Goal: Information Seeking & Learning: Learn about a topic

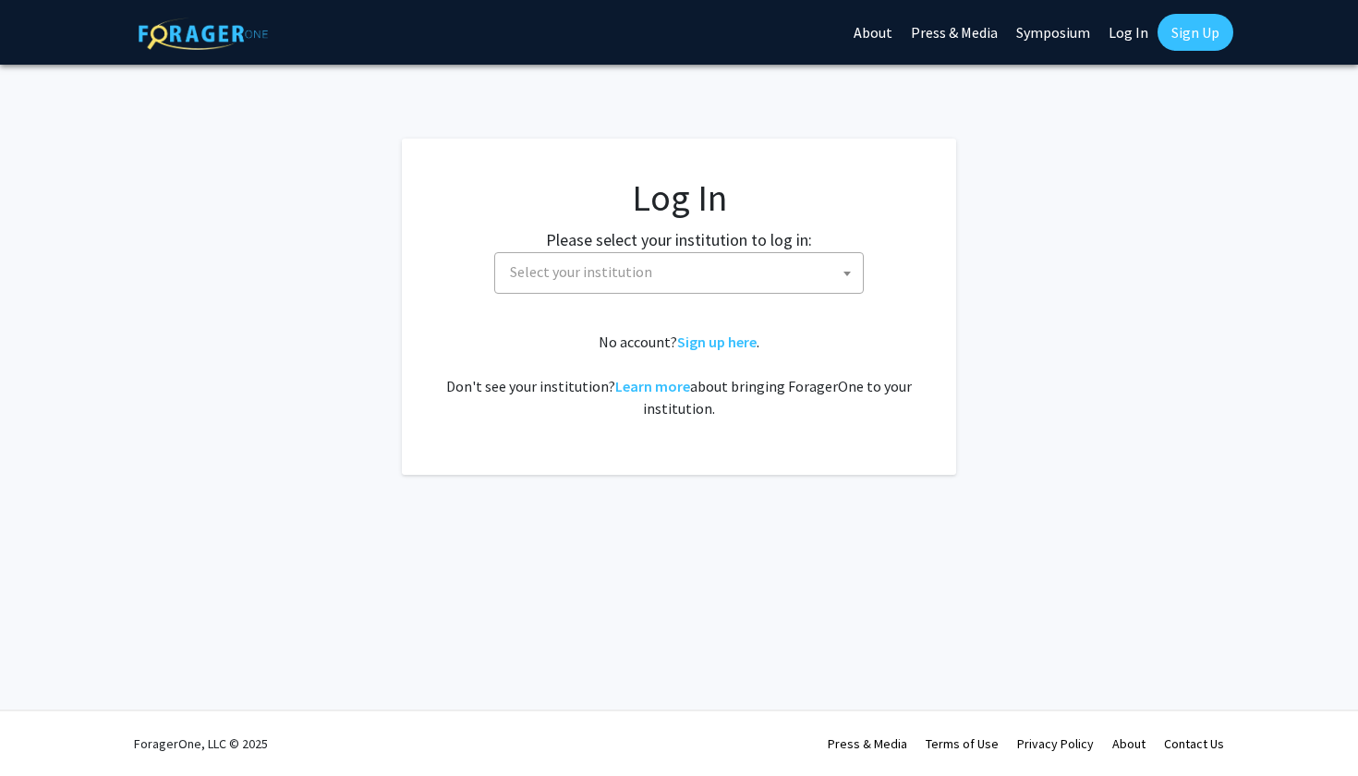
select select
click at [737, 294] on fg-card-body "Log In Please select your institution to log in: [GEOGRAPHIC_DATA] [GEOGRAPHIC_…" at bounding box center [679, 307] width 481 height 262
click at [737, 280] on span "Select your institution" at bounding box center [683, 272] width 360 height 38
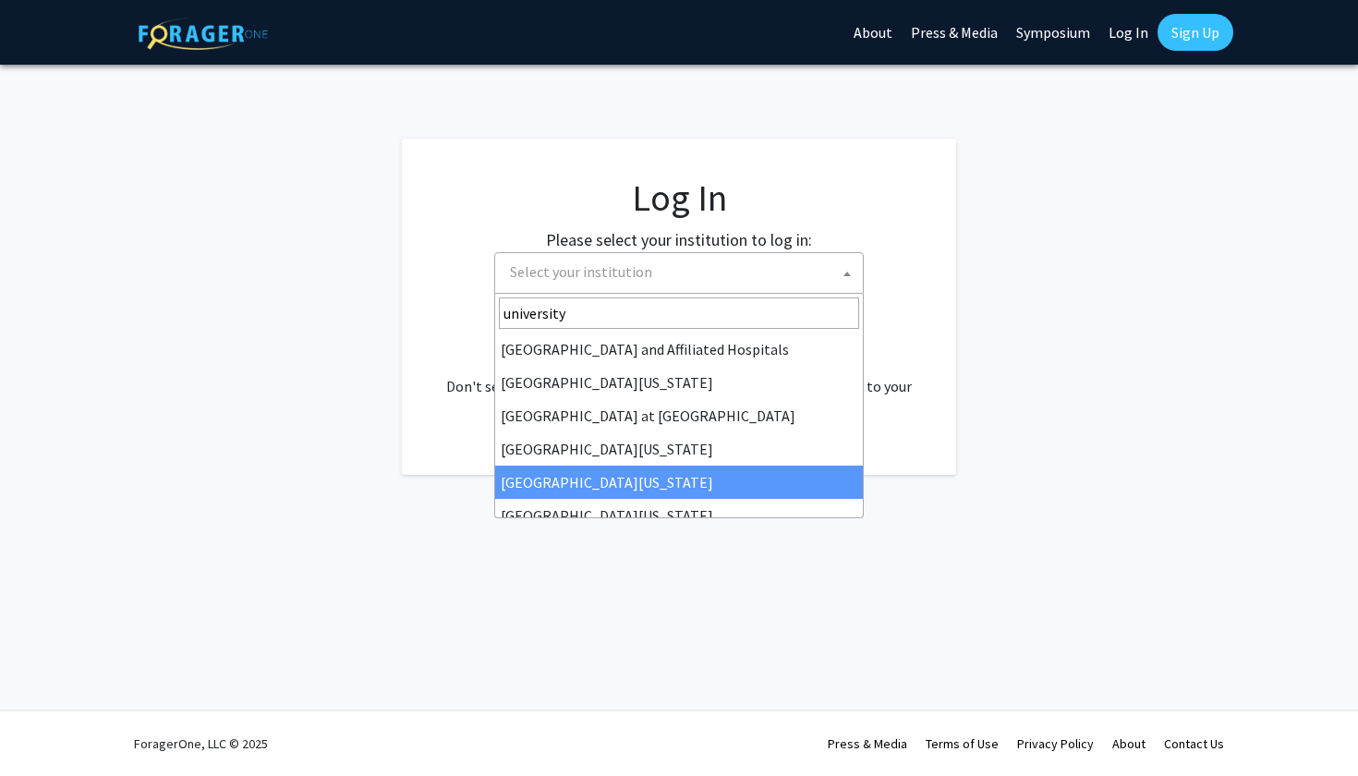
type input "university"
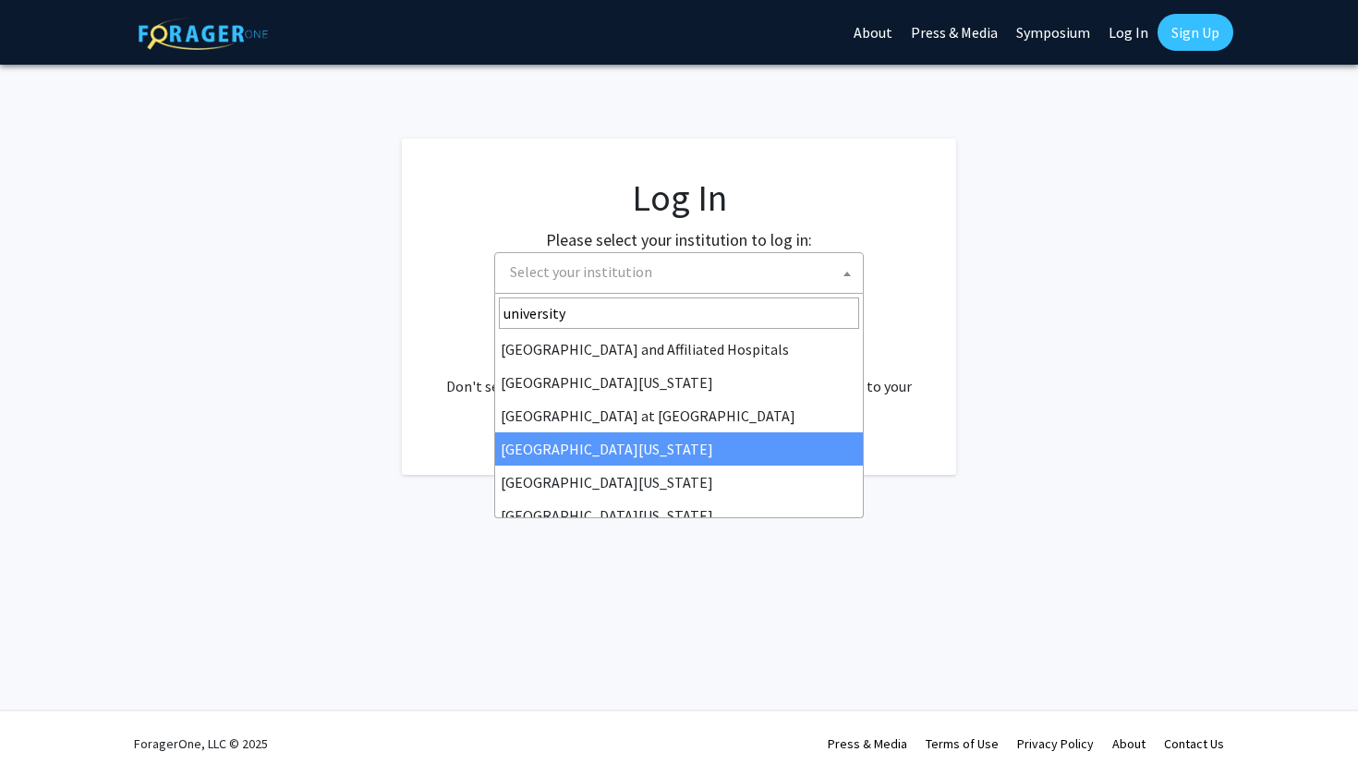
select select "13"
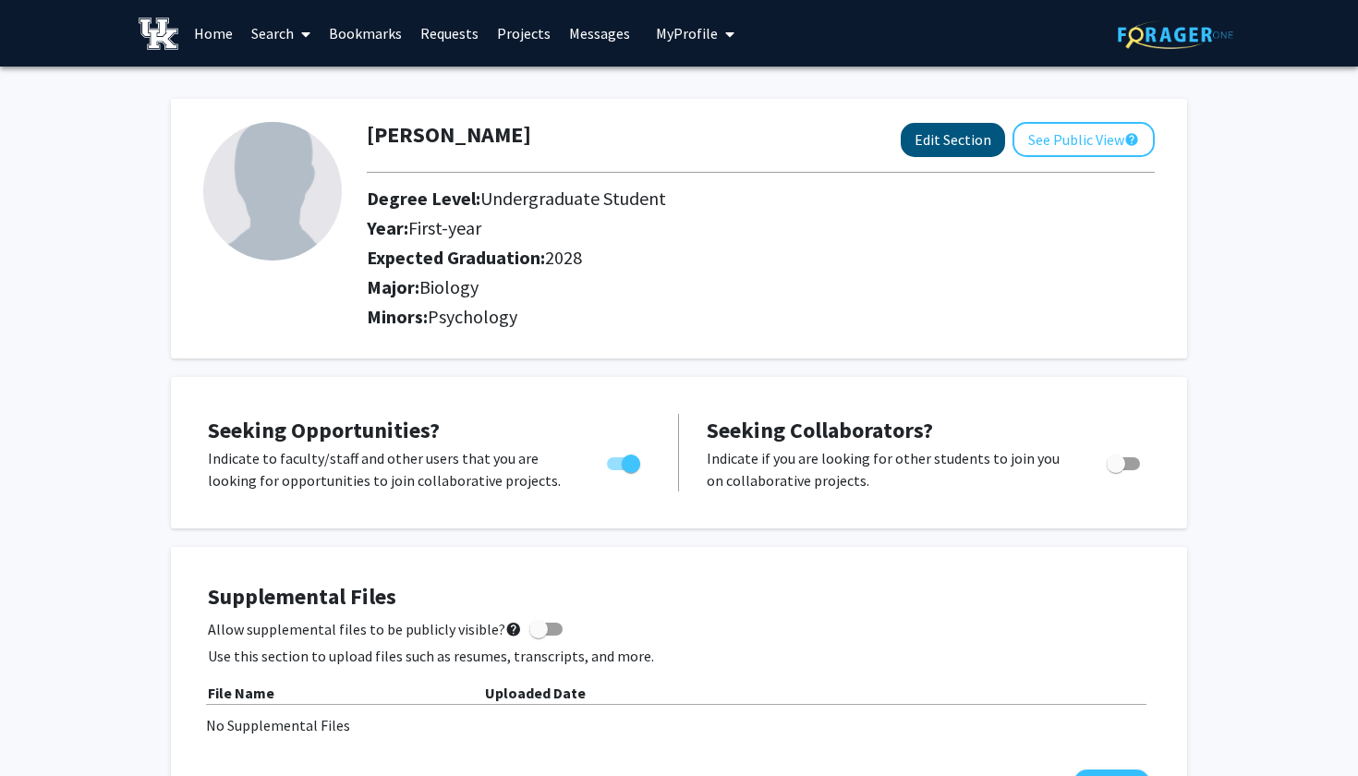
click at [955, 142] on button "Edit Section" at bounding box center [953, 140] width 104 height 34
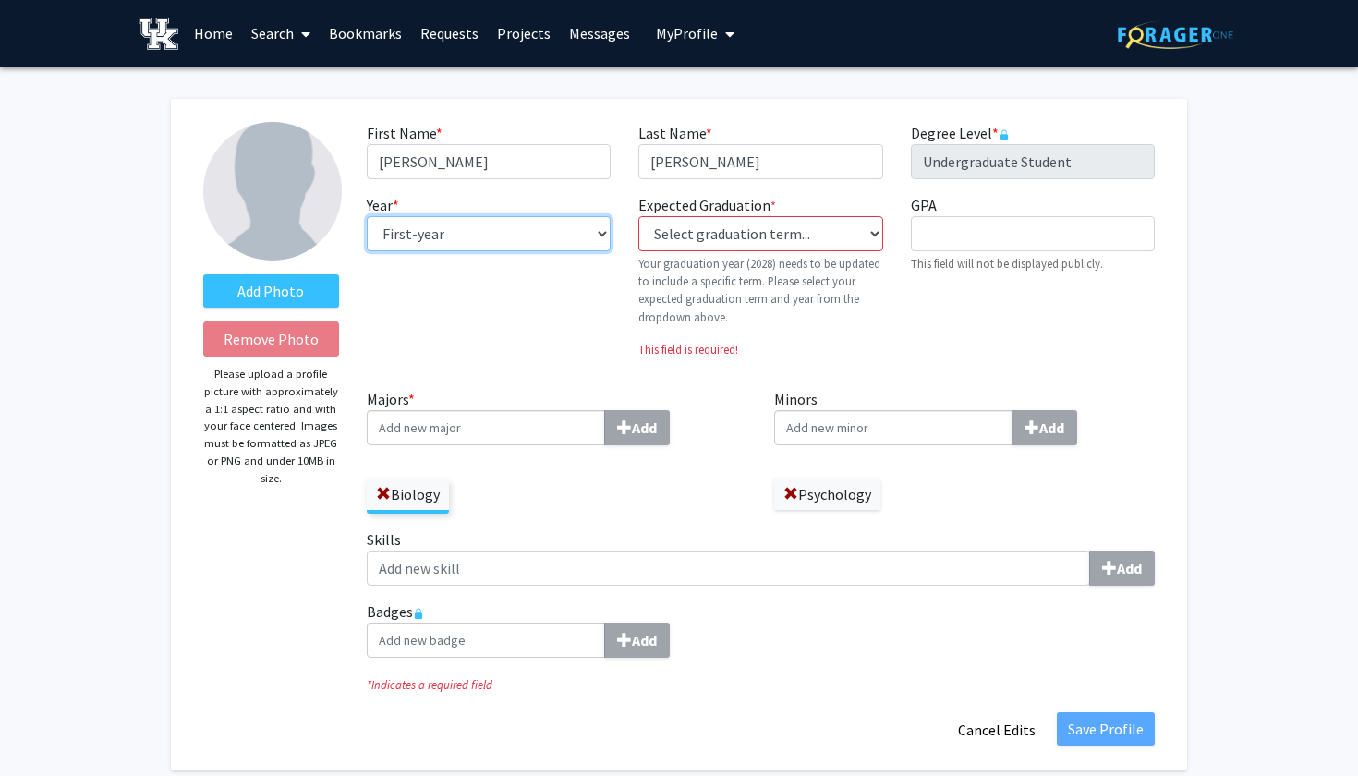
select select "sophomore"
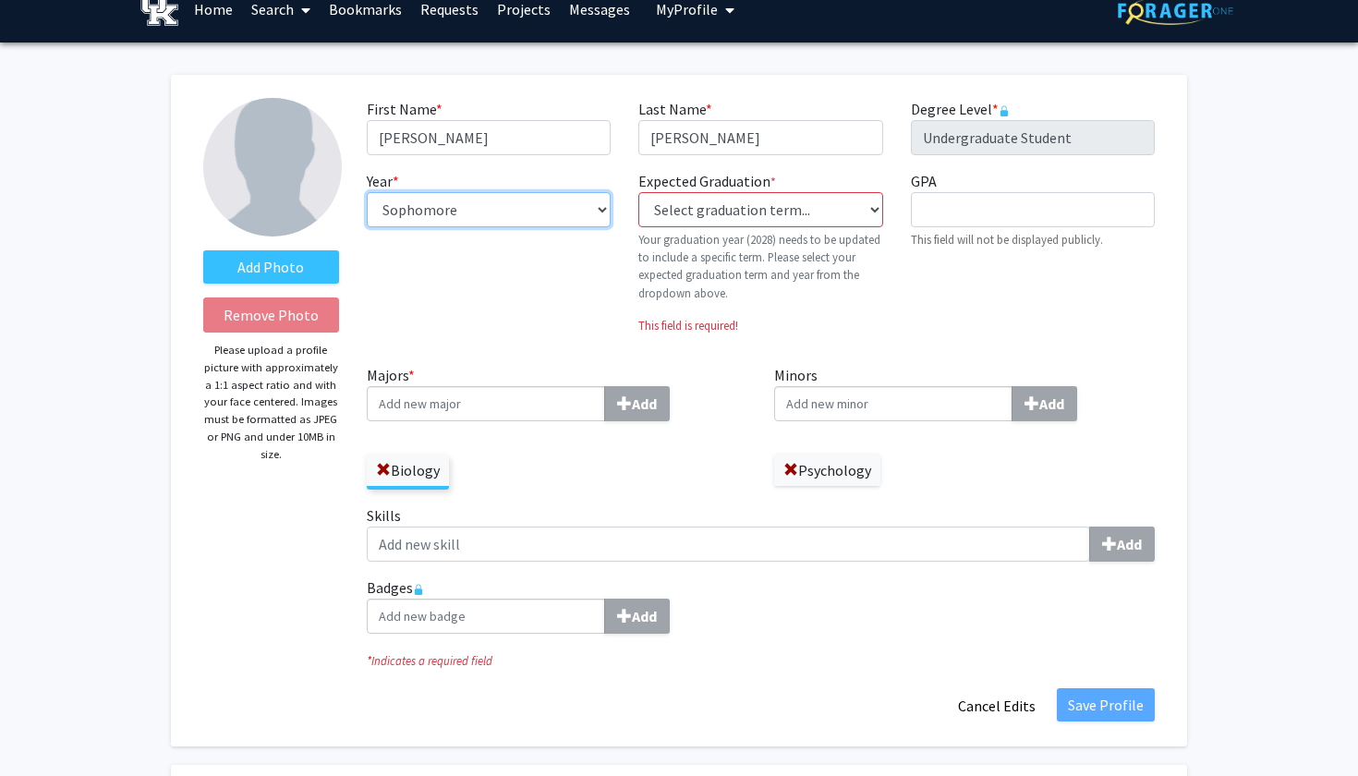
scroll to position [25, 0]
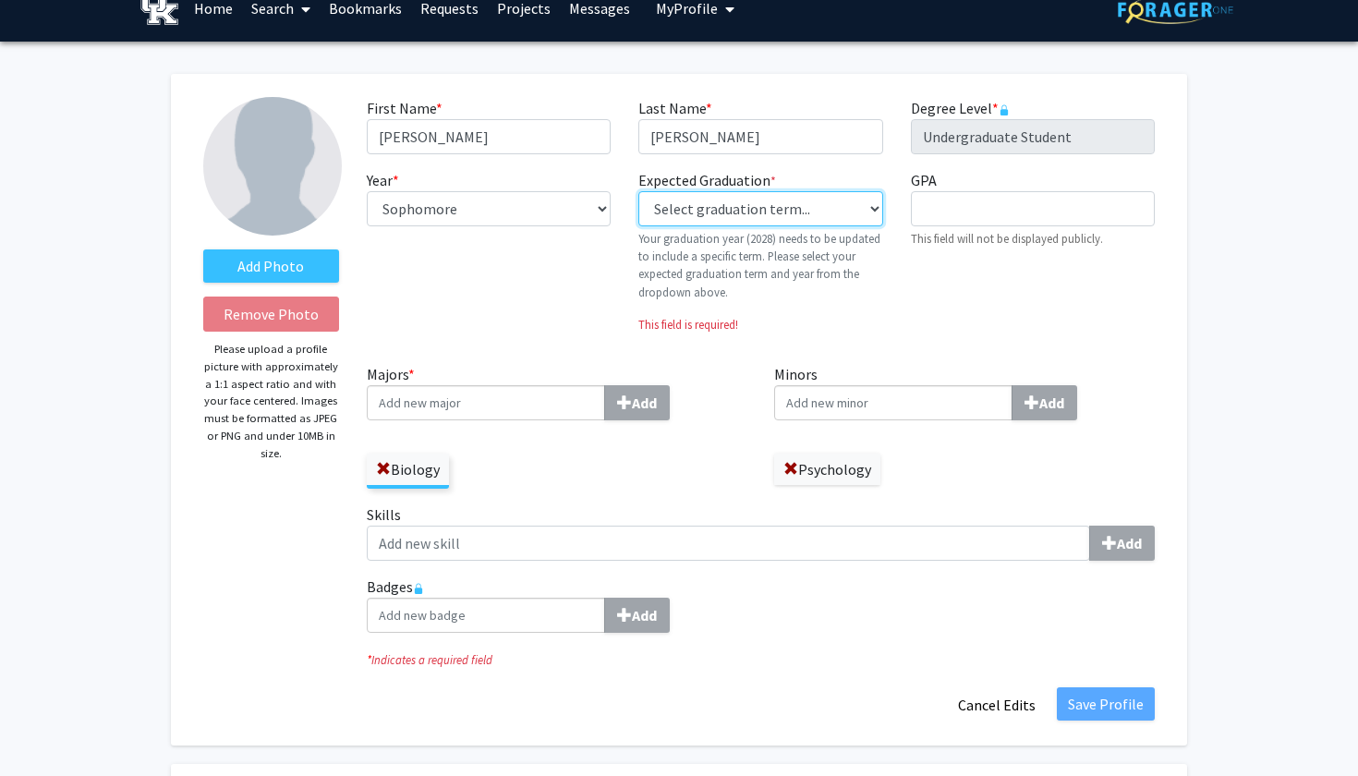
select select "42: spring_2028"
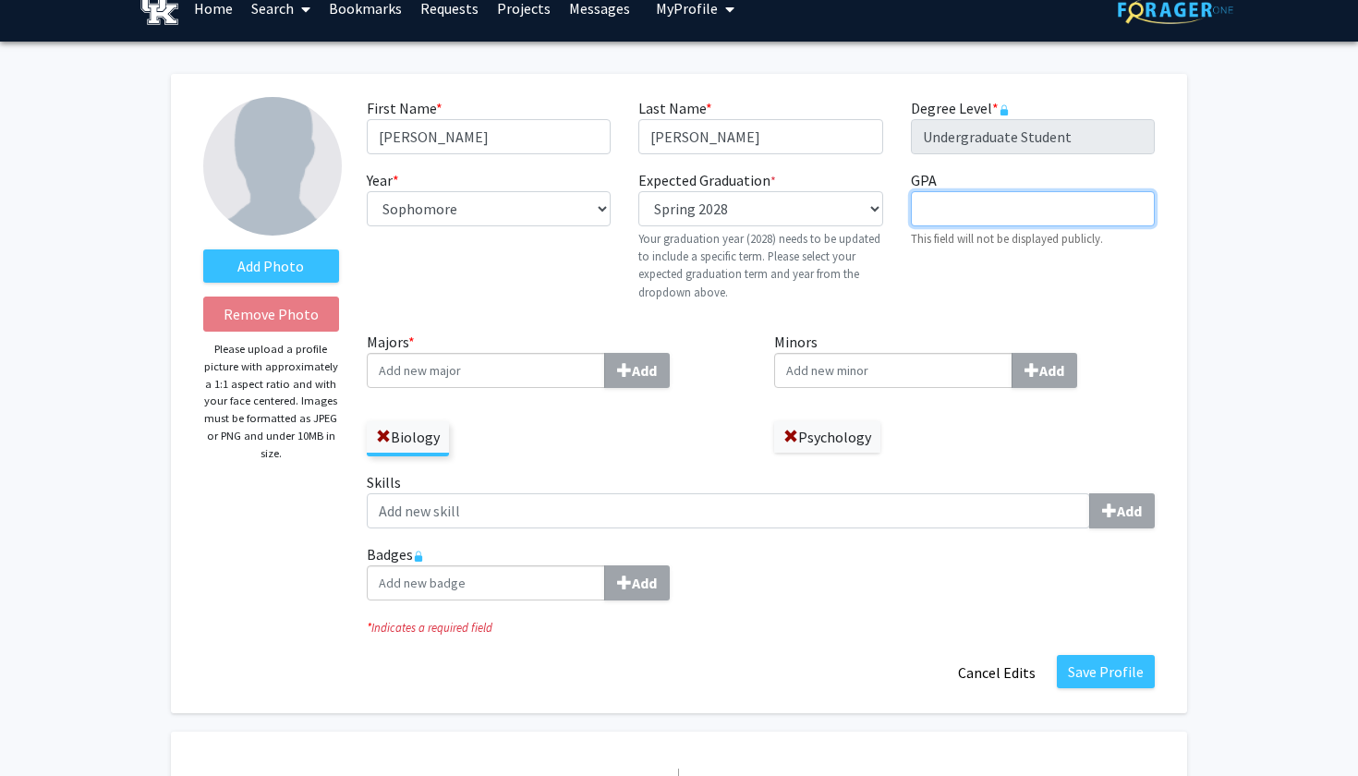
click at [1045, 215] on input "GPA required" at bounding box center [1033, 208] width 244 height 35
type input "4.0"
click at [951, 311] on div "GPA required 4.0 This field will not be displayed publicly." at bounding box center [1033, 242] width 272 height 147
click at [1105, 680] on button "Save Profile" at bounding box center [1106, 671] width 98 height 33
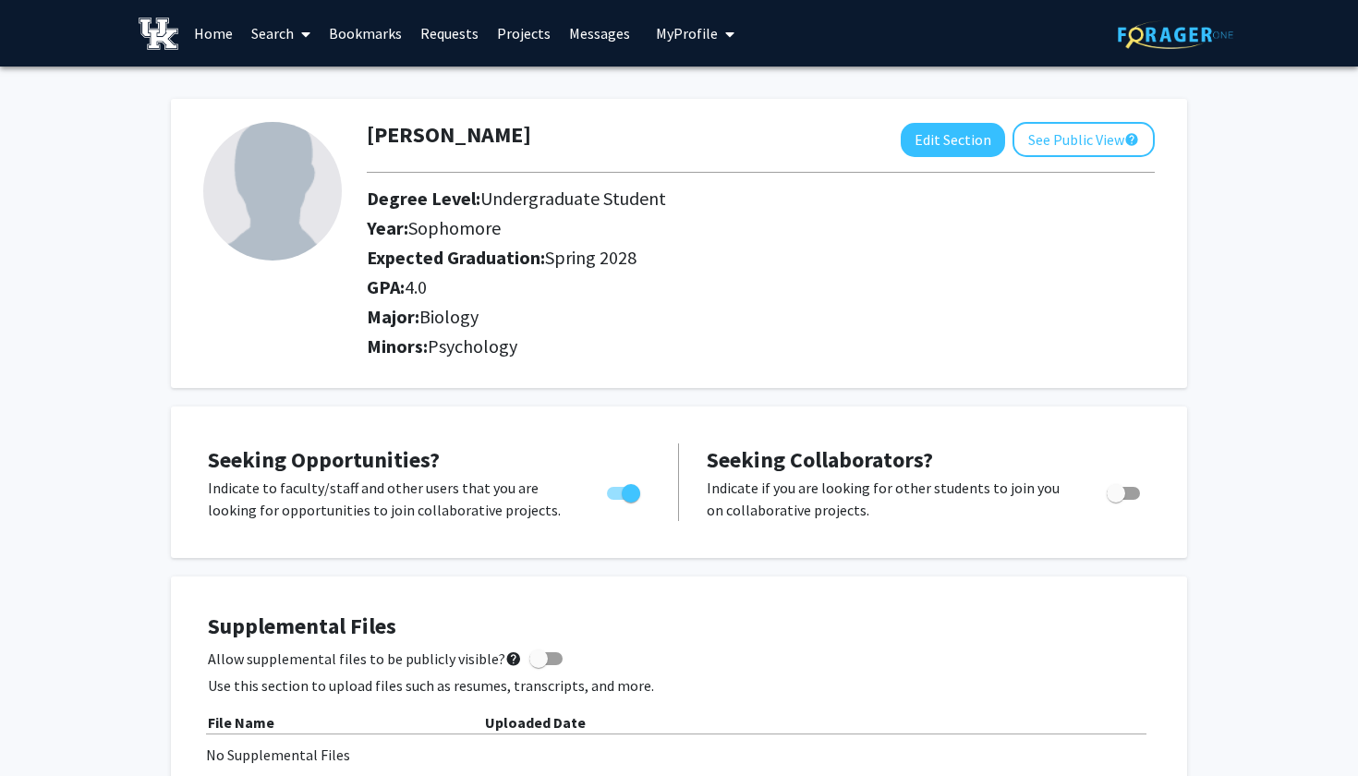
scroll to position [0, 0]
click at [285, 36] on link "Search" at bounding box center [281, 33] width 78 height 65
click at [228, 37] on link "Home" at bounding box center [213, 33] width 57 height 65
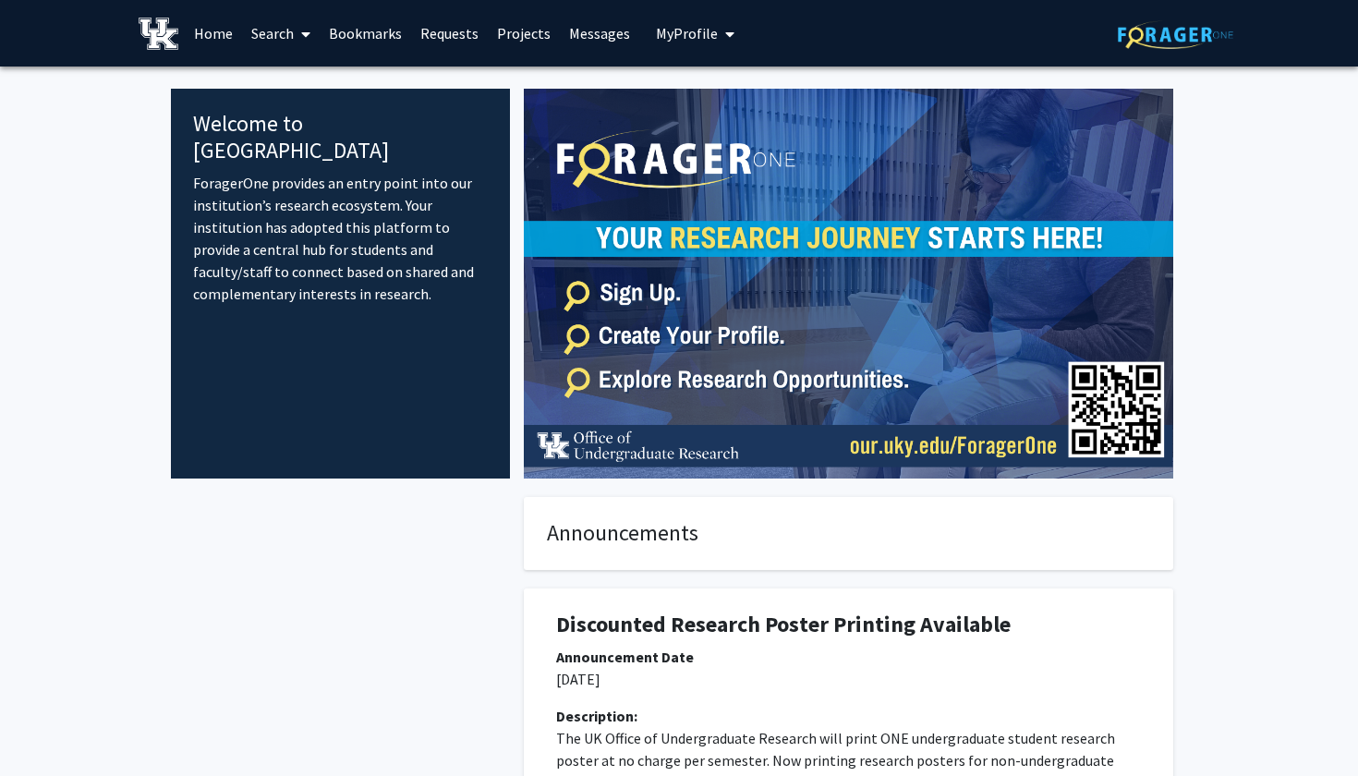
click at [298, 36] on span at bounding box center [302, 34] width 17 height 65
drag, startPoint x: 296, startPoint y: 78, endPoint x: 289, endPoint y: 59, distance: 19.6
click at [297, 79] on span "Faculty/Staff" at bounding box center [310, 85] width 136 height 37
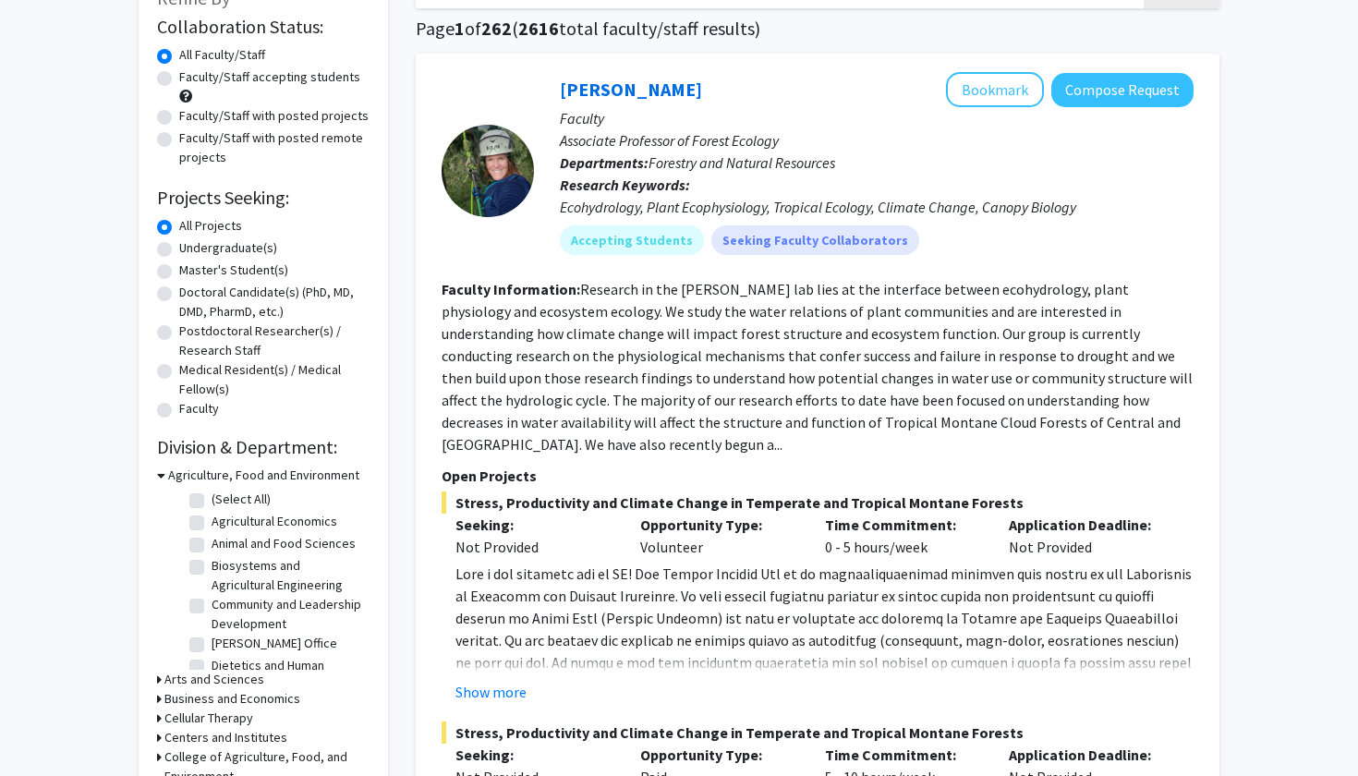
scroll to position [153, 0]
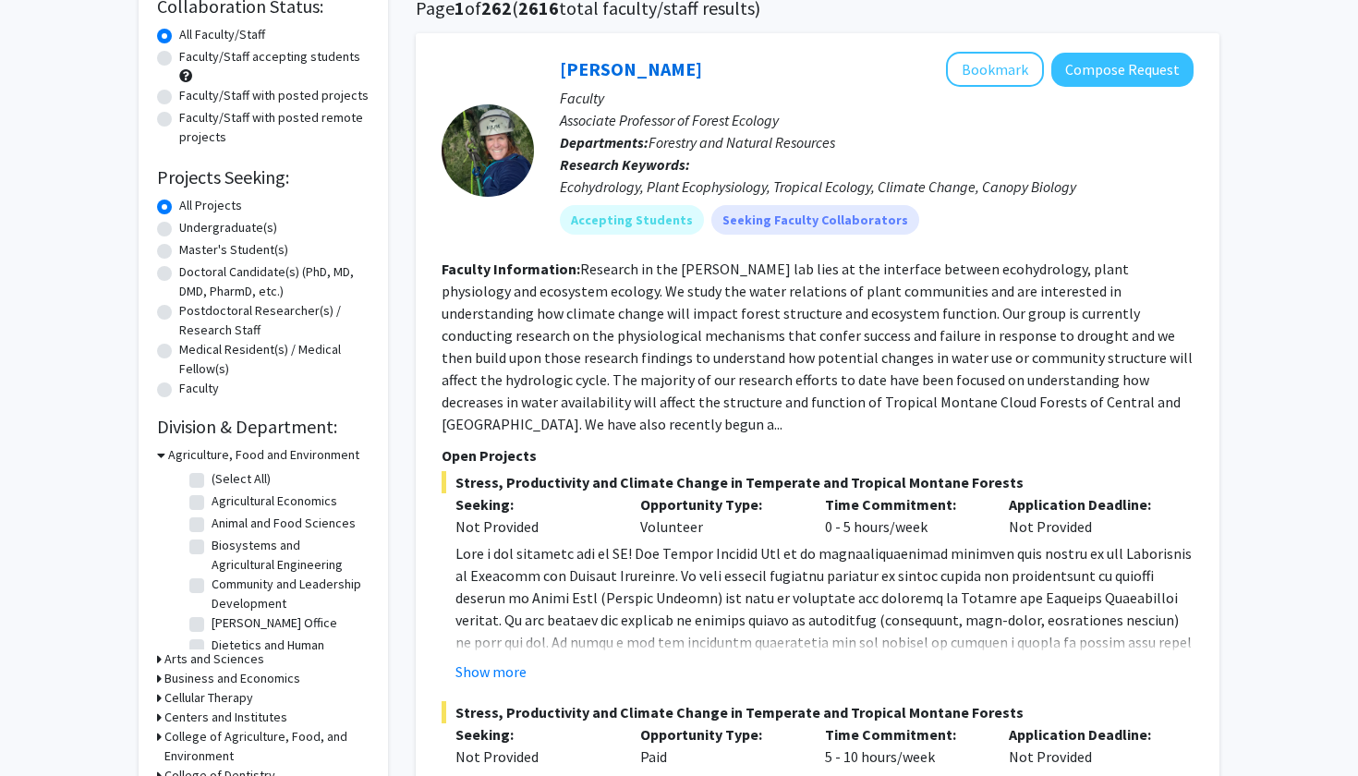
click at [179, 233] on label "Undergraduate(s)" at bounding box center [228, 227] width 98 height 19
click at [179, 230] on input "Undergraduate(s)" at bounding box center [185, 224] width 12 height 12
radio input "true"
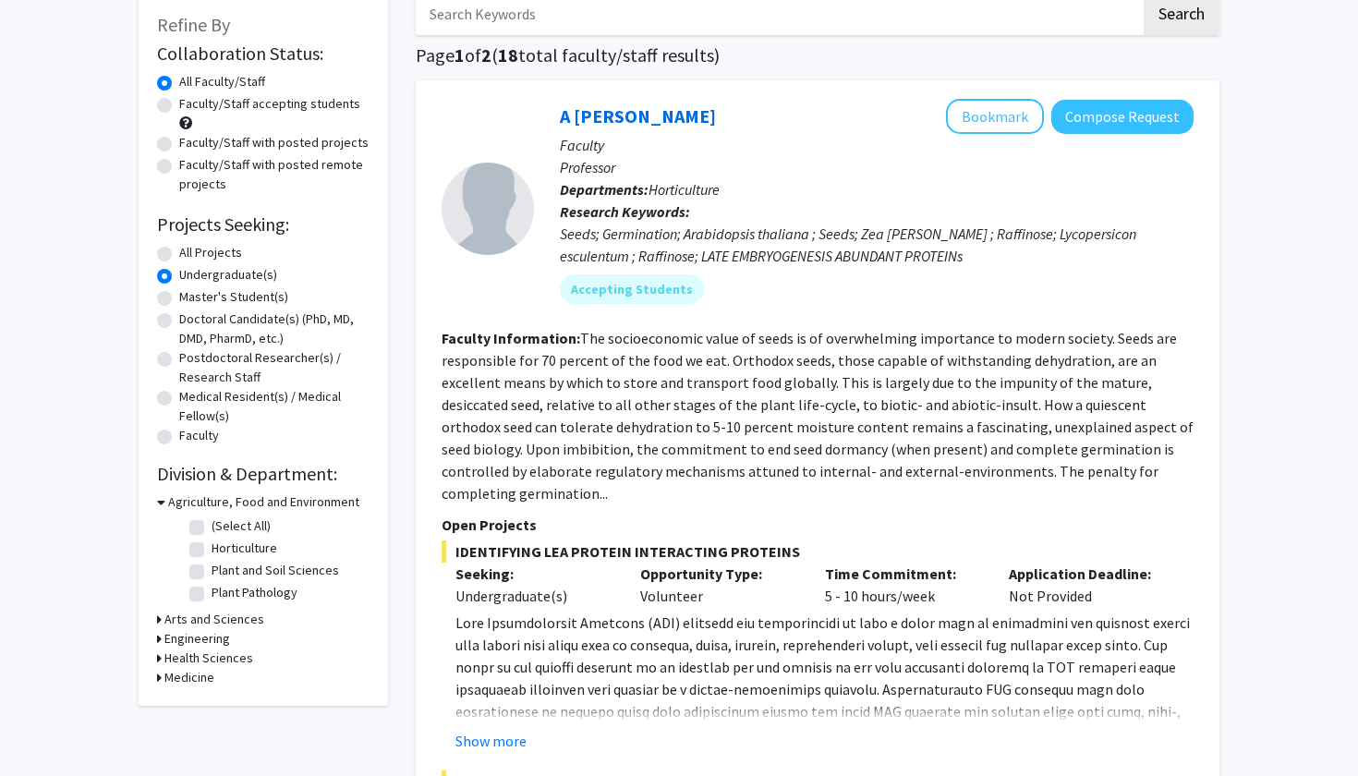
scroll to position [108, 0]
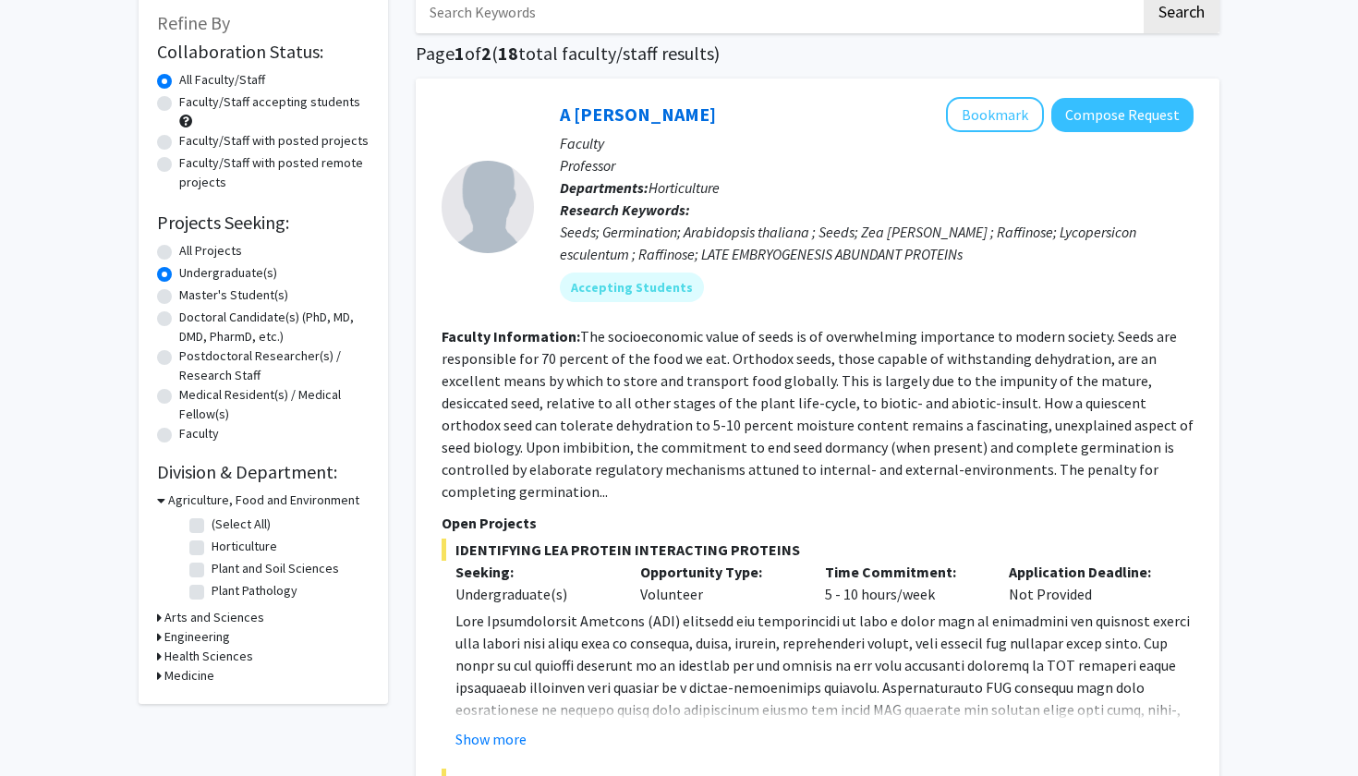
click at [242, 615] on h3 "Arts and Sciences" at bounding box center [214, 617] width 100 height 19
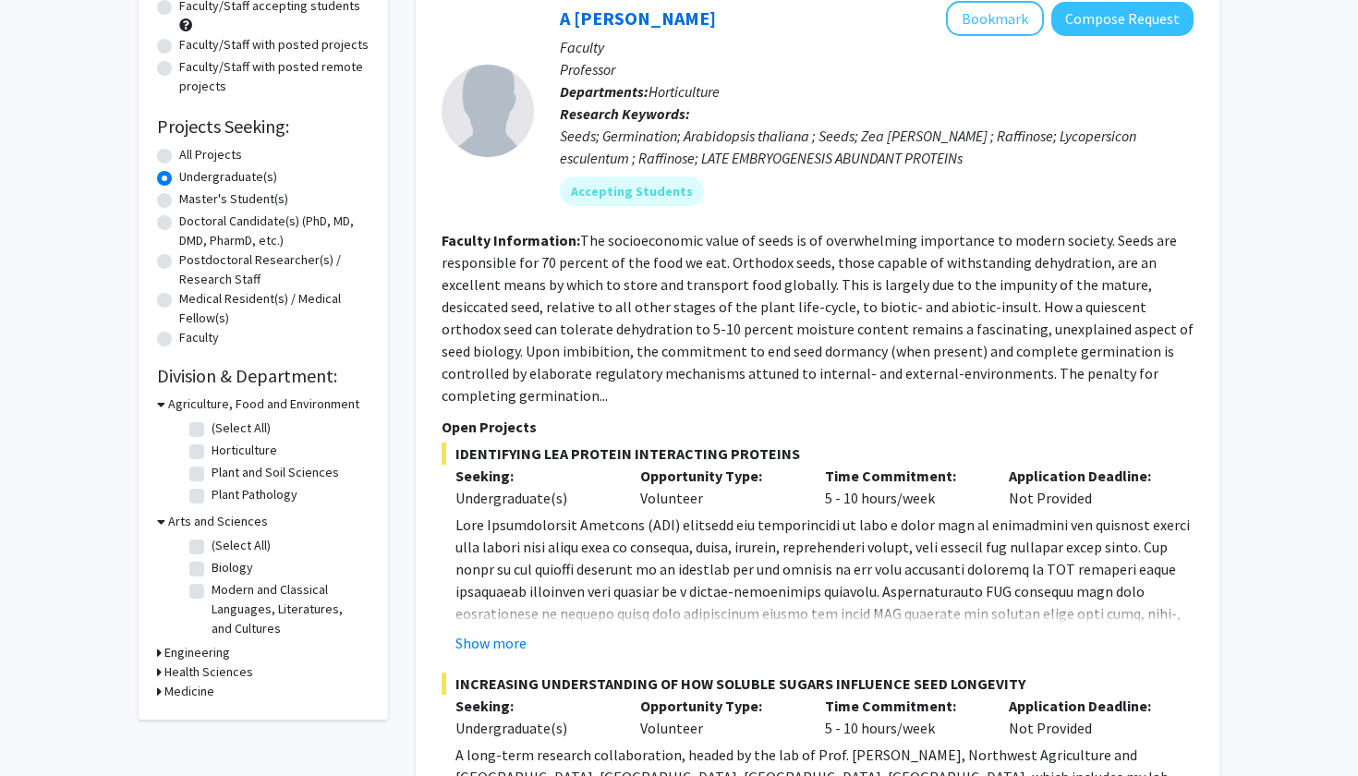
scroll to position [208, 0]
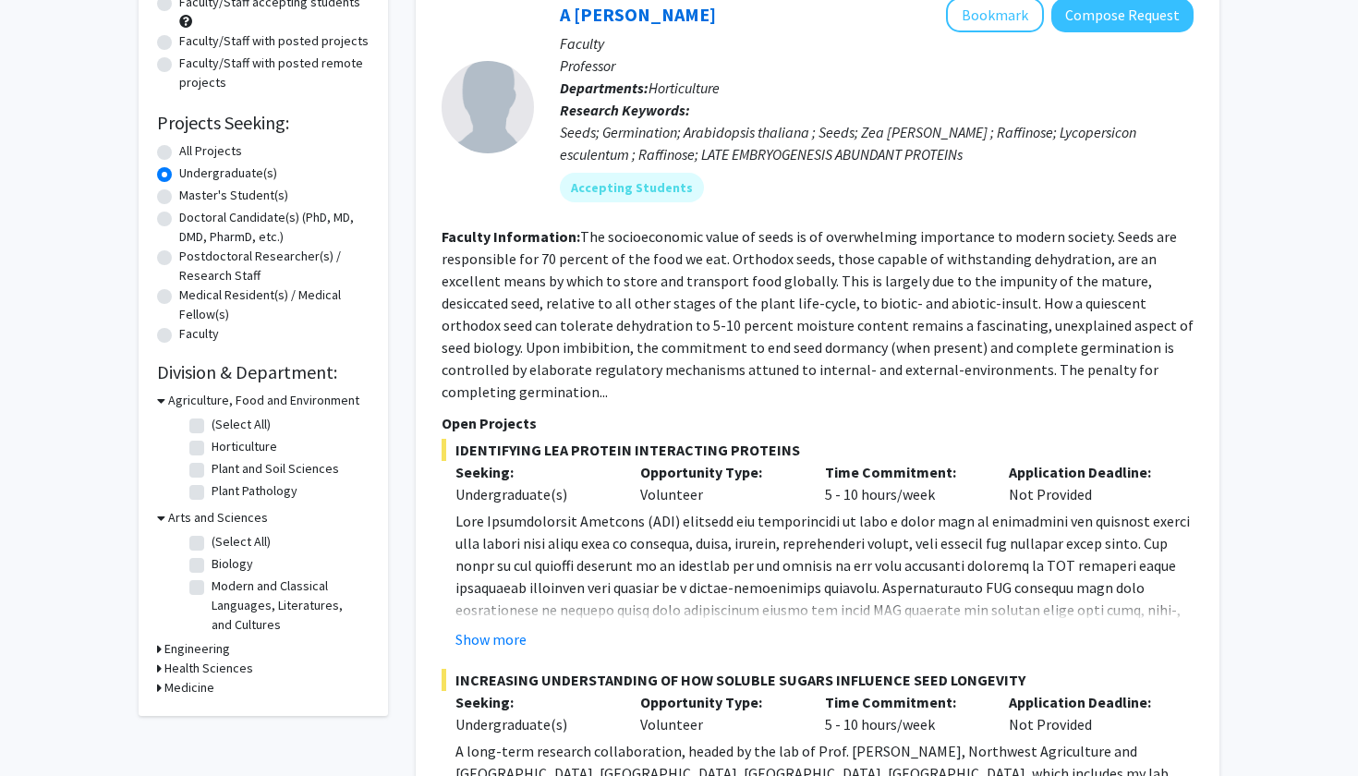
click at [212, 573] on label "Biology" at bounding box center [233, 563] width 42 height 19
click at [212, 566] on input "Biology" at bounding box center [218, 560] width 12 height 12
checkbox input "true"
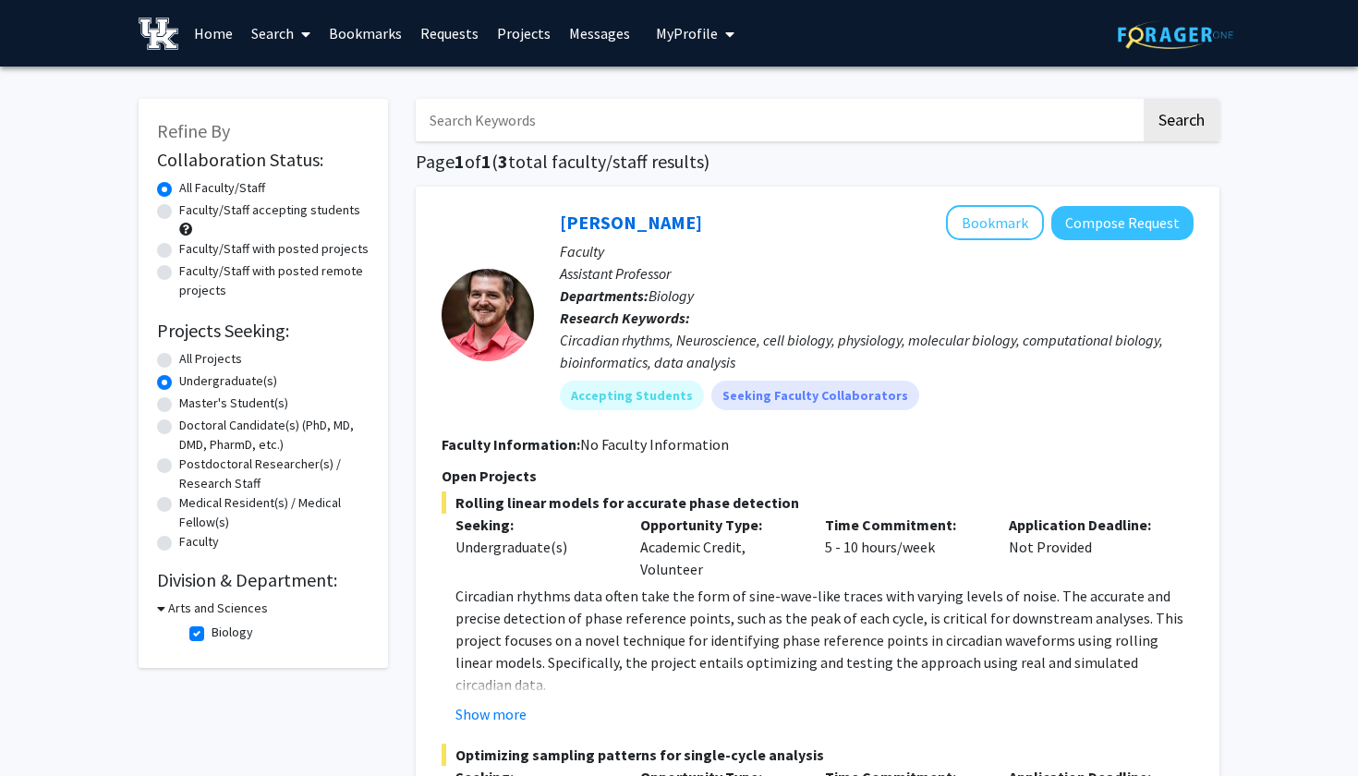
click at [166, 393] on div "Undergraduate(s)" at bounding box center [263, 382] width 213 height 22
click at [179, 366] on label "All Projects" at bounding box center [210, 358] width 63 height 19
click at [179, 361] on input "All Projects" at bounding box center [185, 355] width 12 height 12
radio input "true"
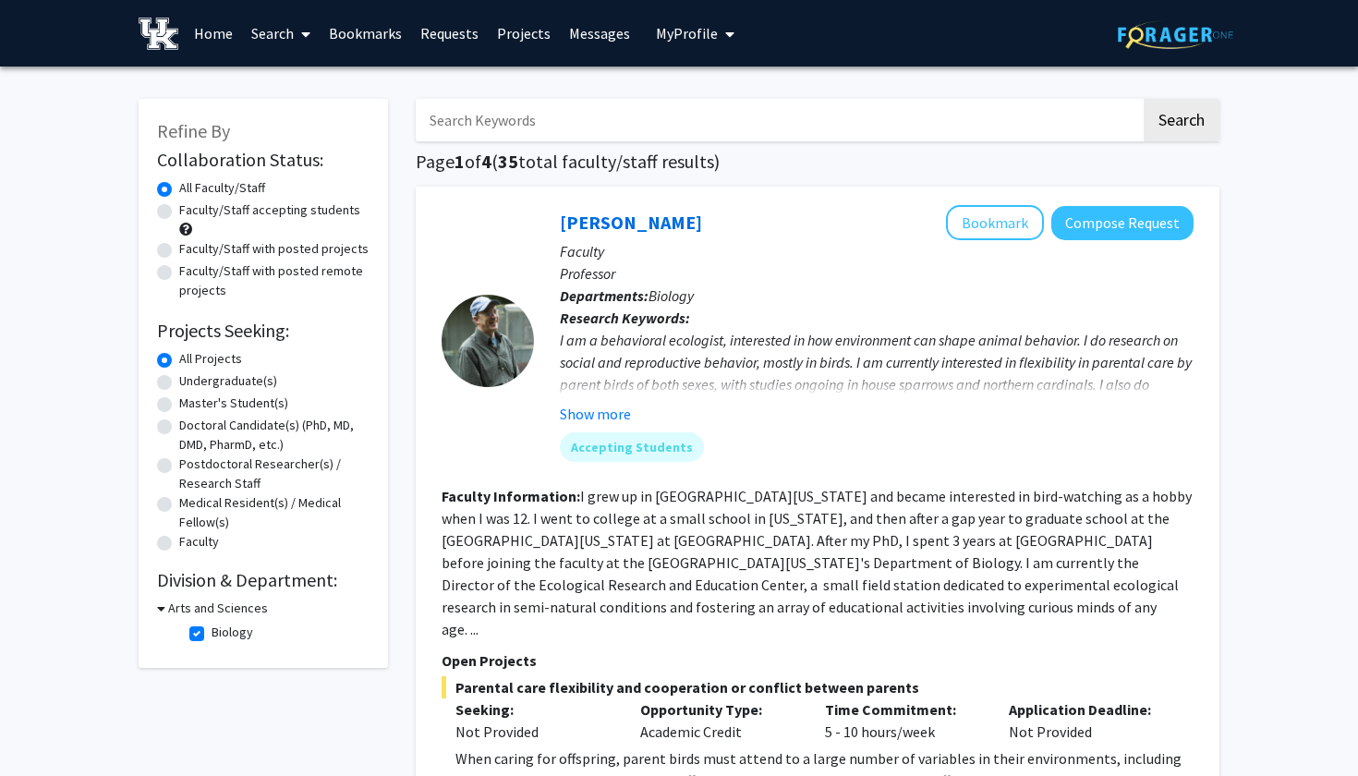
click at [212, 633] on label "Biology" at bounding box center [233, 632] width 42 height 19
click at [212, 633] on input "Biology" at bounding box center [218, 629] width 12 height 12
checkbox input "false"
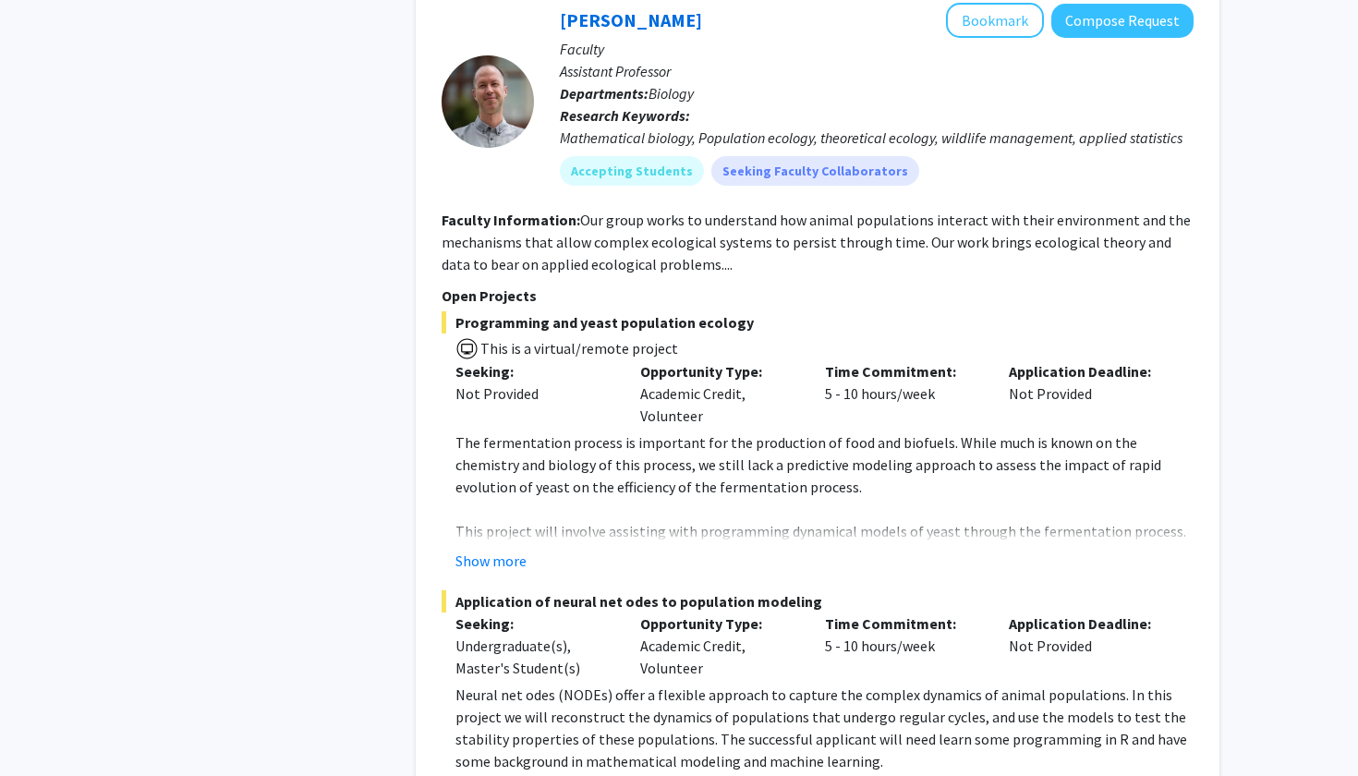
scroll to position [9773, 0]
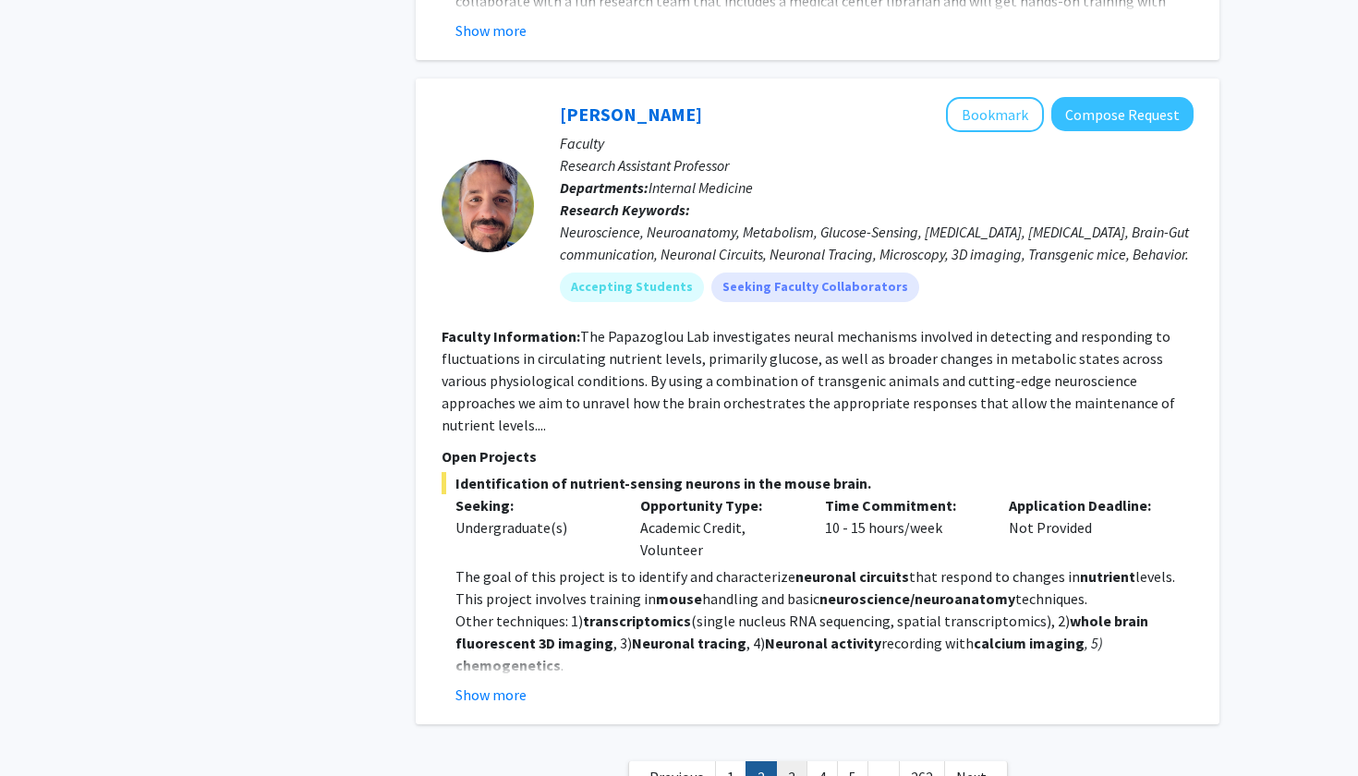
scroll to position [7055, 0]
click at [800, 762] on link "3" at bounding box center [791, 778] width 31 height 32
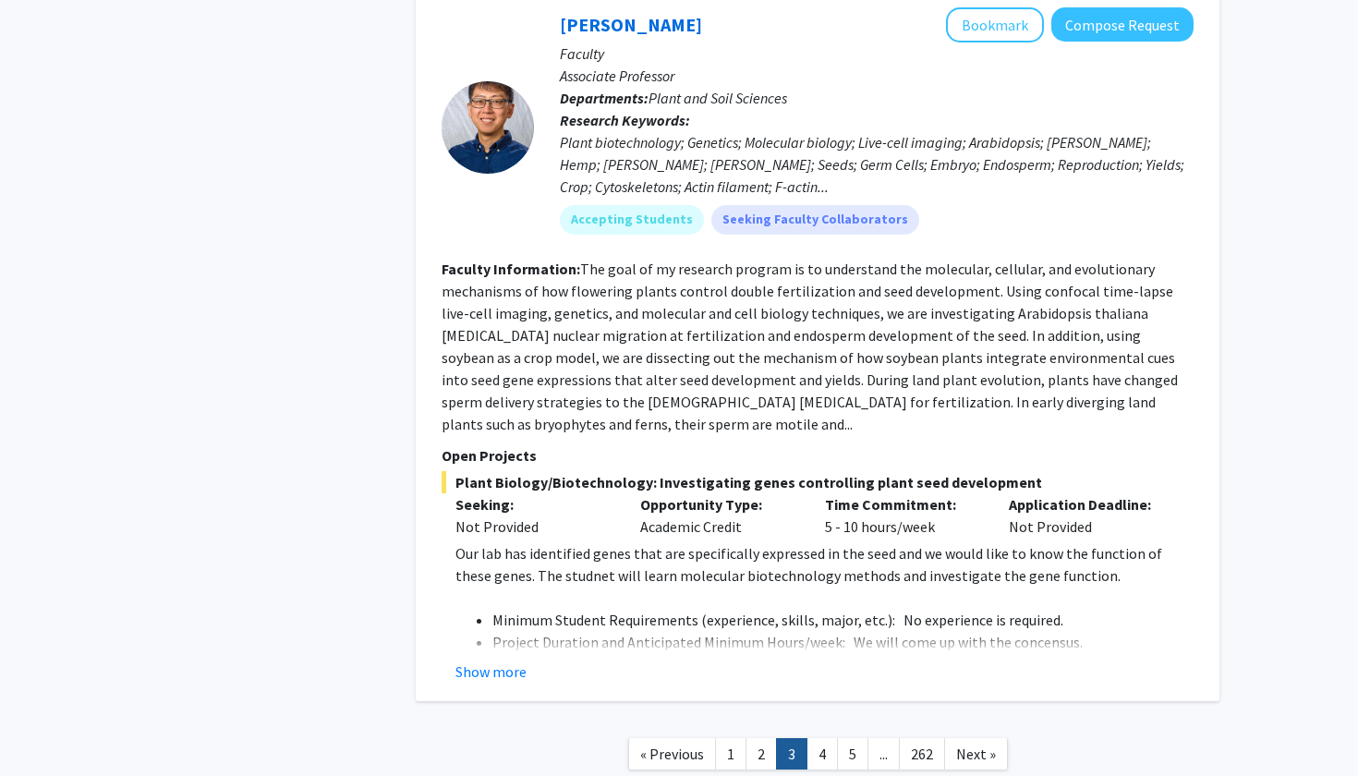
scroll to position [6128, 0]
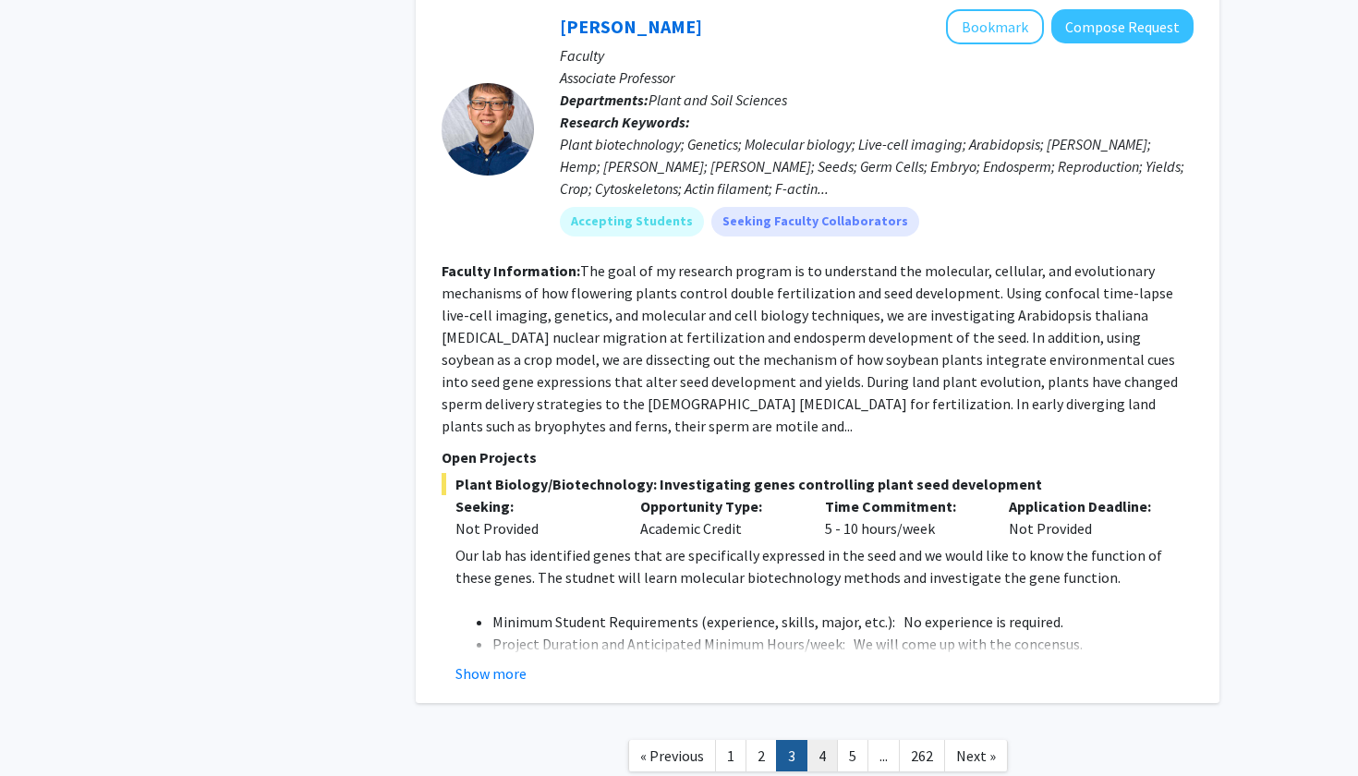
click at [818, 740] on link "4" at bounding box center [822, 756] width 31 height 32
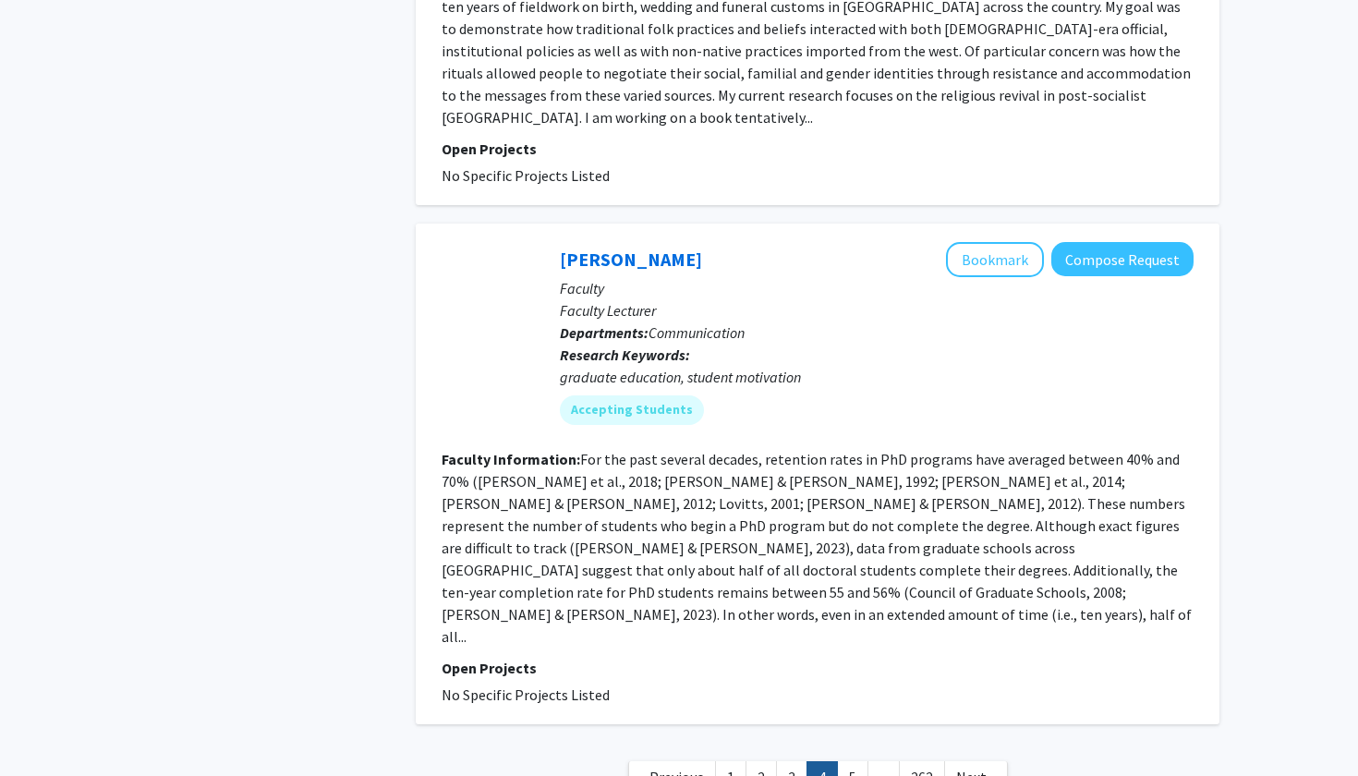
scroll to position [5244, 0]
click at [839, 762] on link "5" at bounding box center [852, 778] width 31 height 32
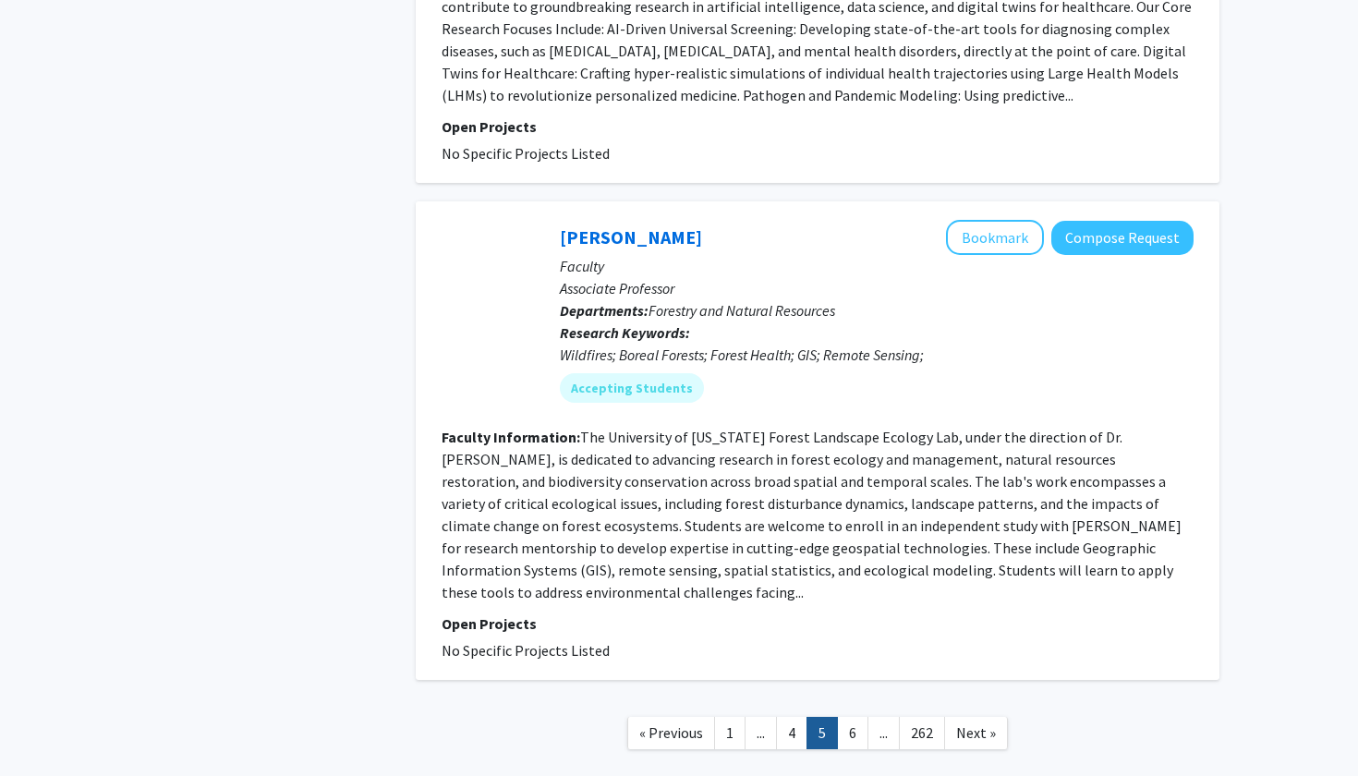
scroll to position [4281, 0]
click at [844, 718] on link "6" at bounding box center [852, 734] width 31 height 32
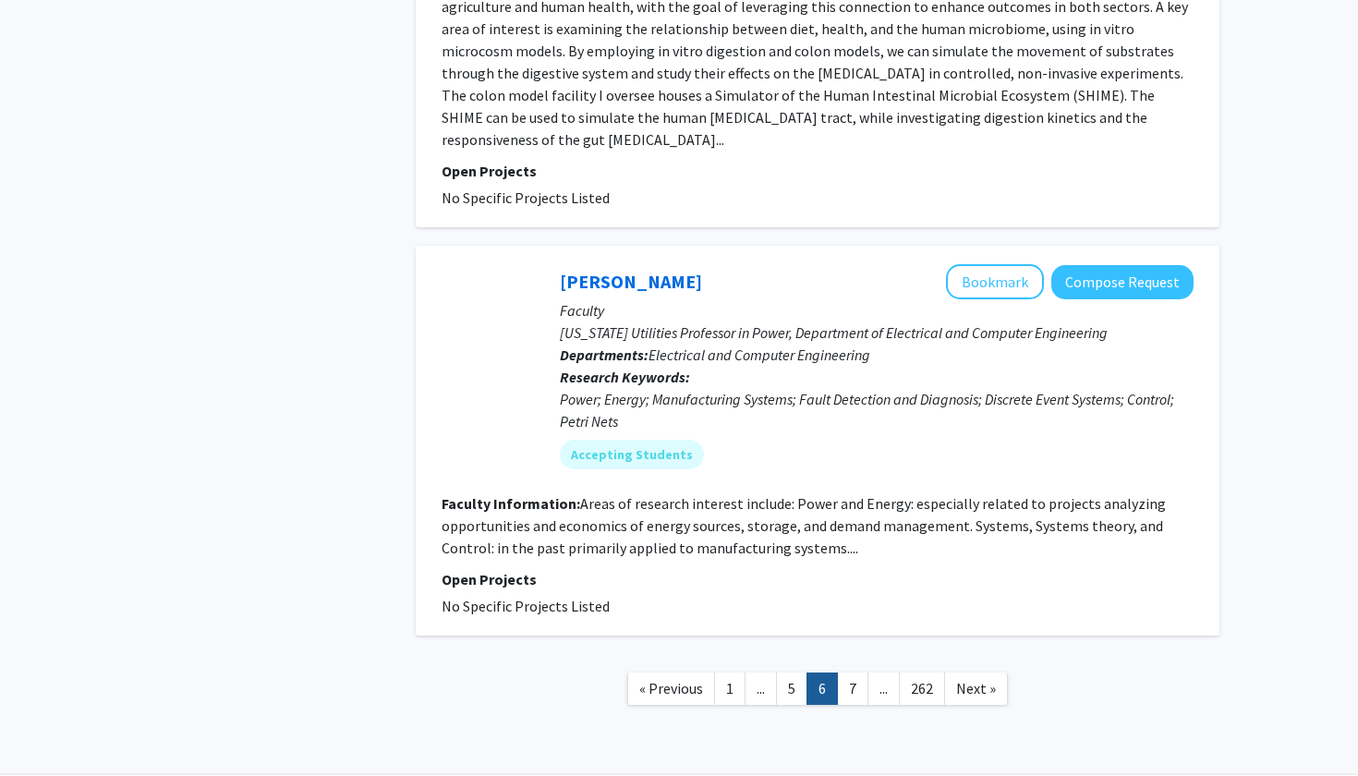
scroll to position [4037, 0]
click at [848, 674] on link "7" at bounding box center [852, 690] width 31 height 32
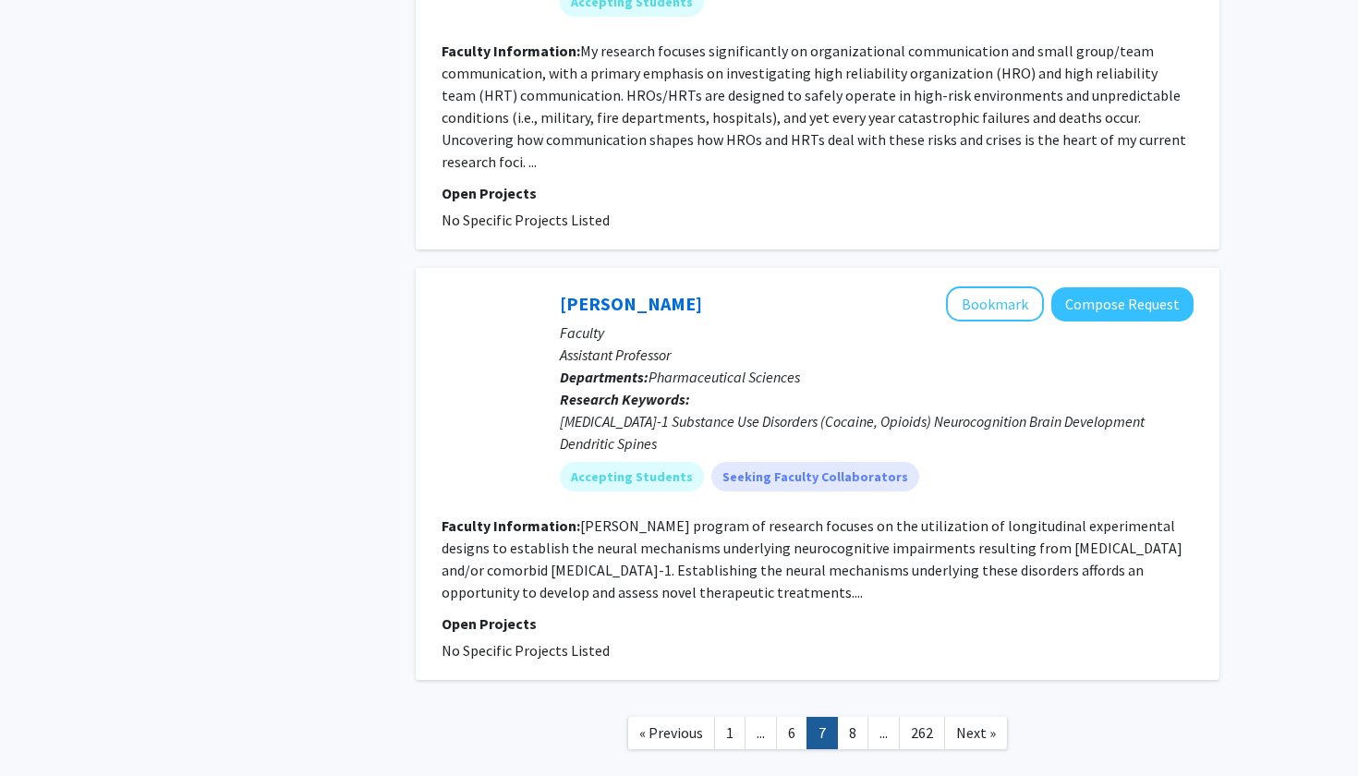
scroll to position [4170, 0]
click at [852, 718] on link "8" at bounding box center [852, 734] width 31 height 32
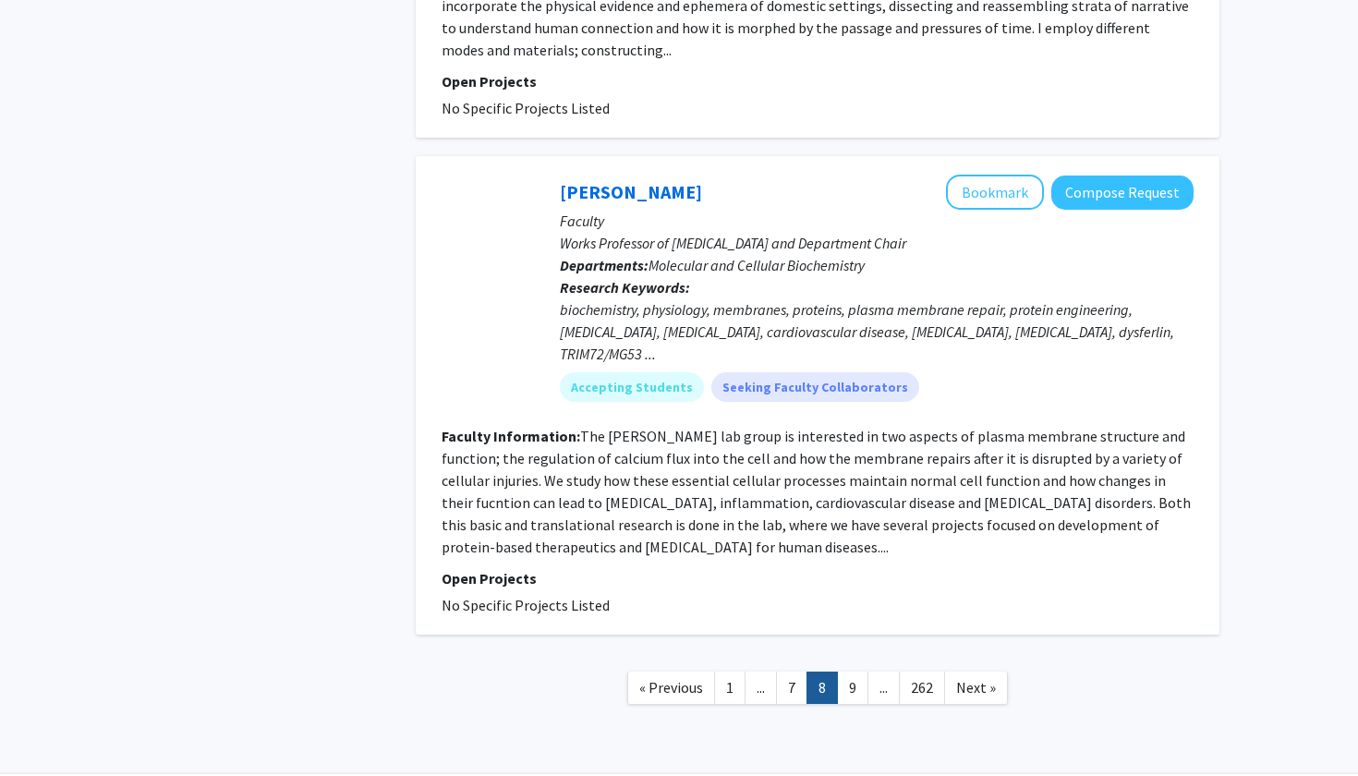
scroll to position [4200, 0]
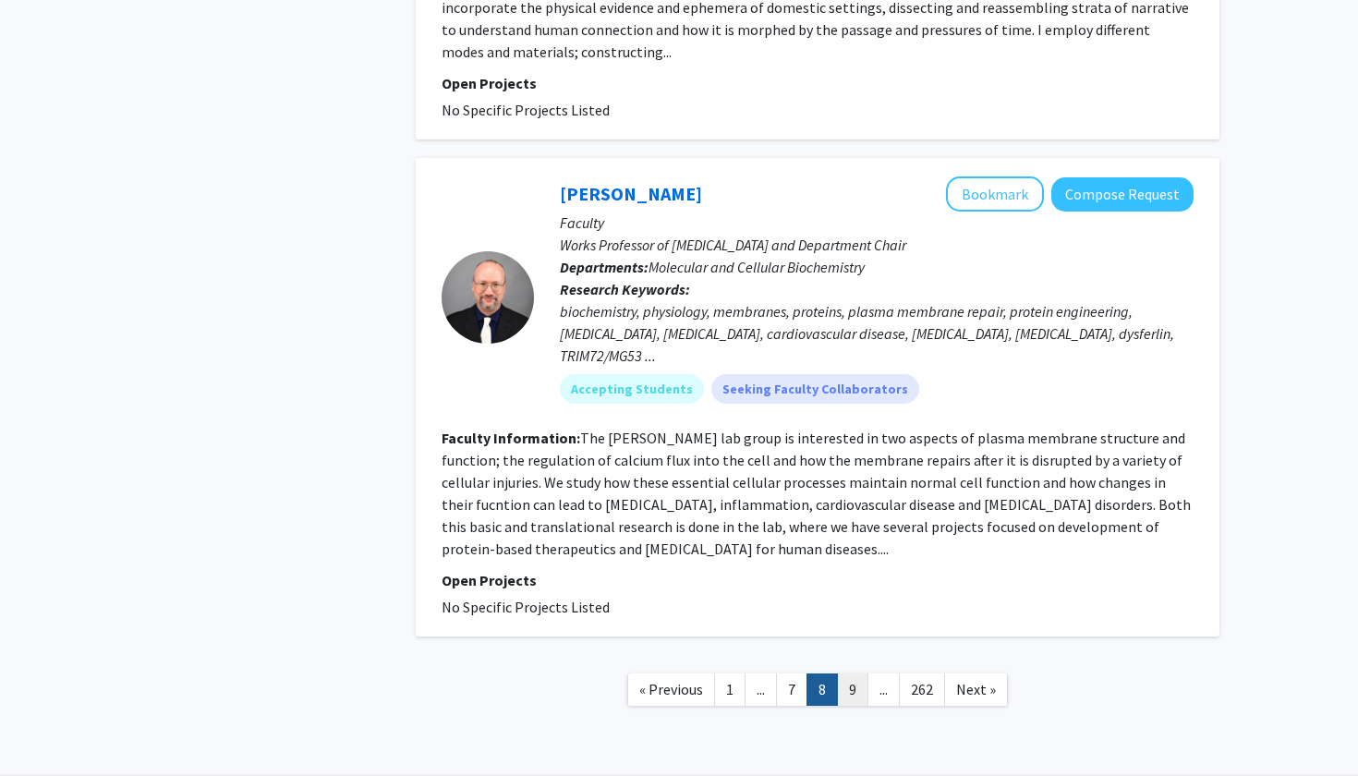
click at [864, 674] on link "9" at bounding box center [852, 690] width 31 height 32
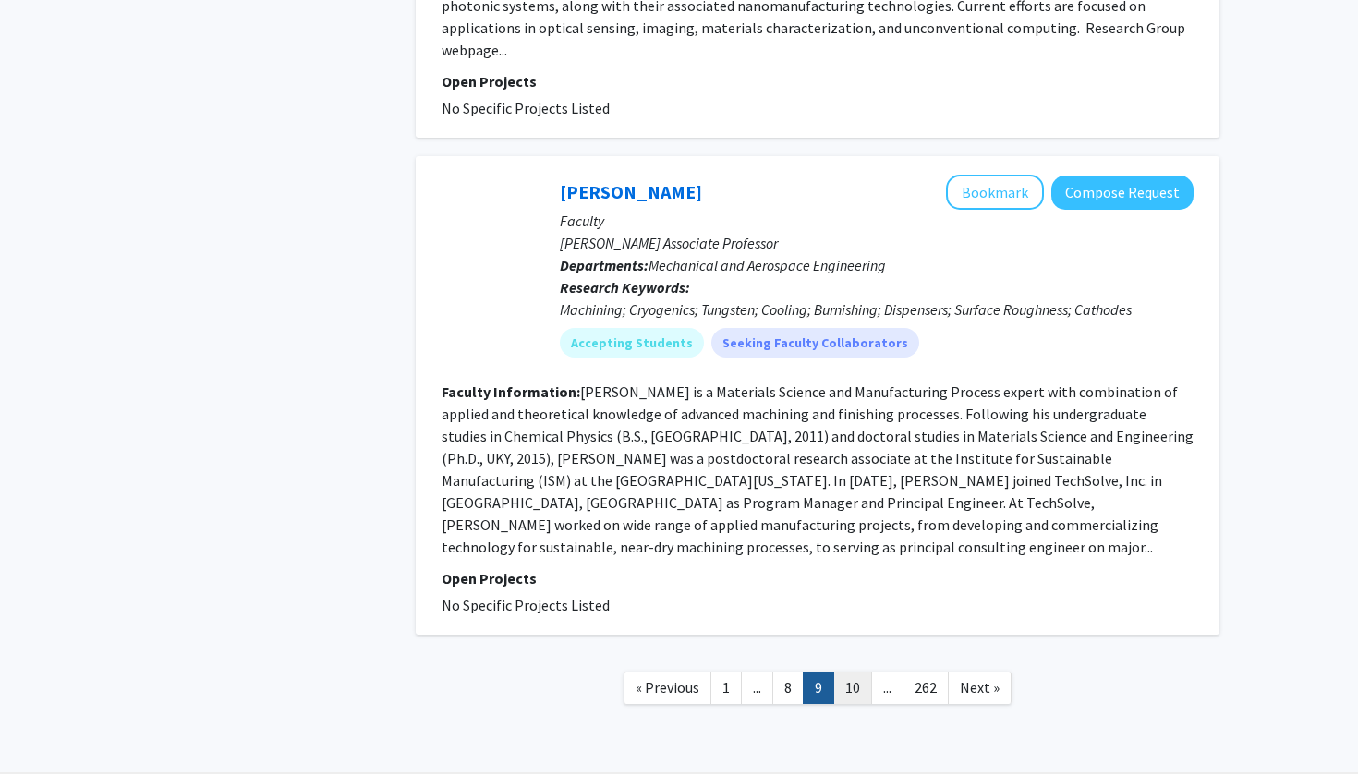
scroll to position [4022, 0]
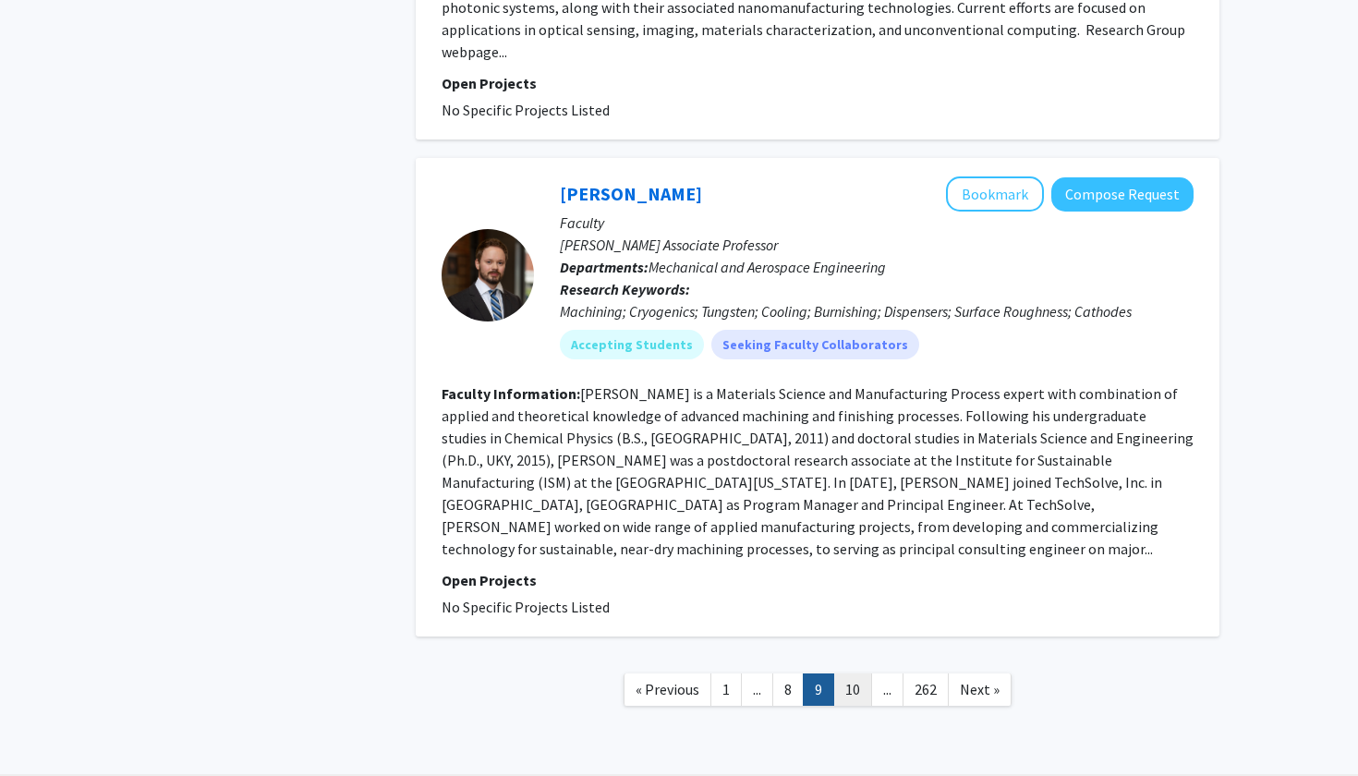
click at [851, 674] on link "10" at bounding box center [852, 690] width 39 height 32
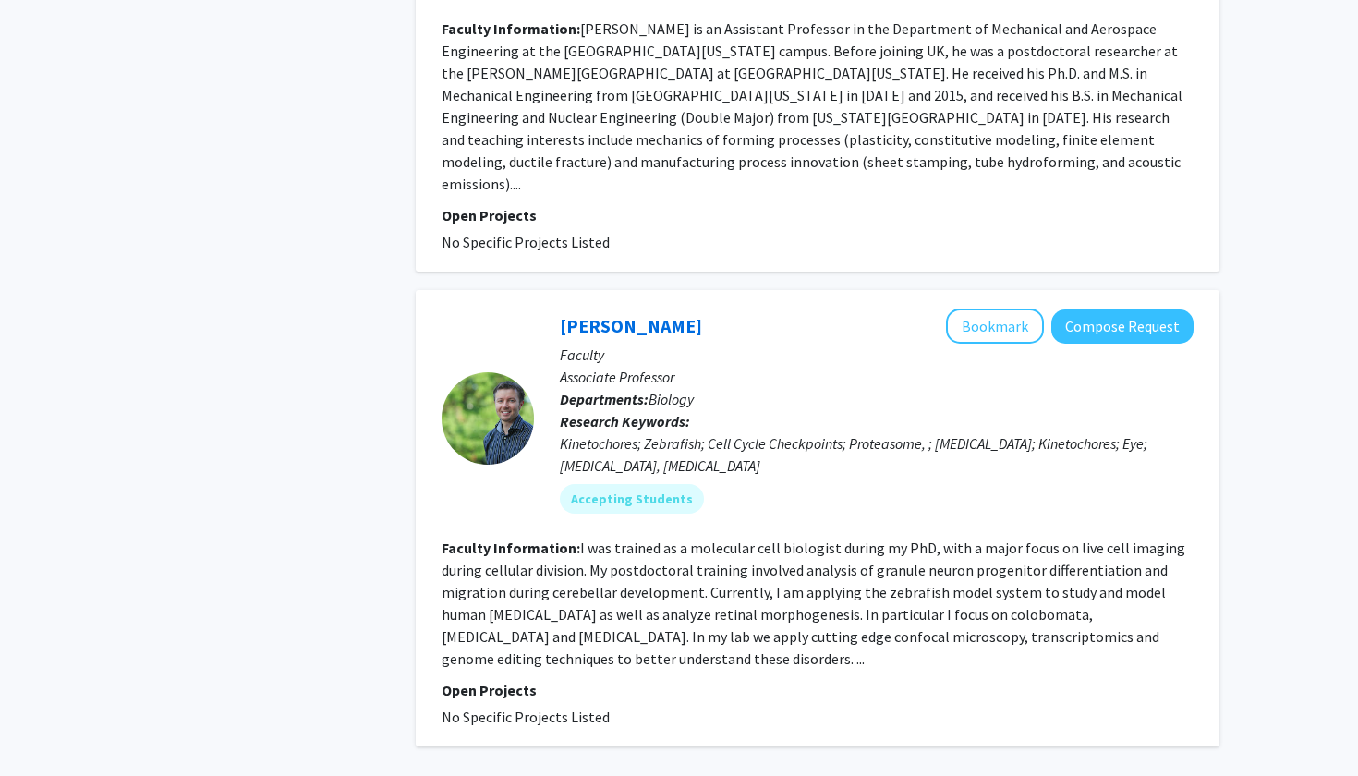
scroll to position [4414, 0]
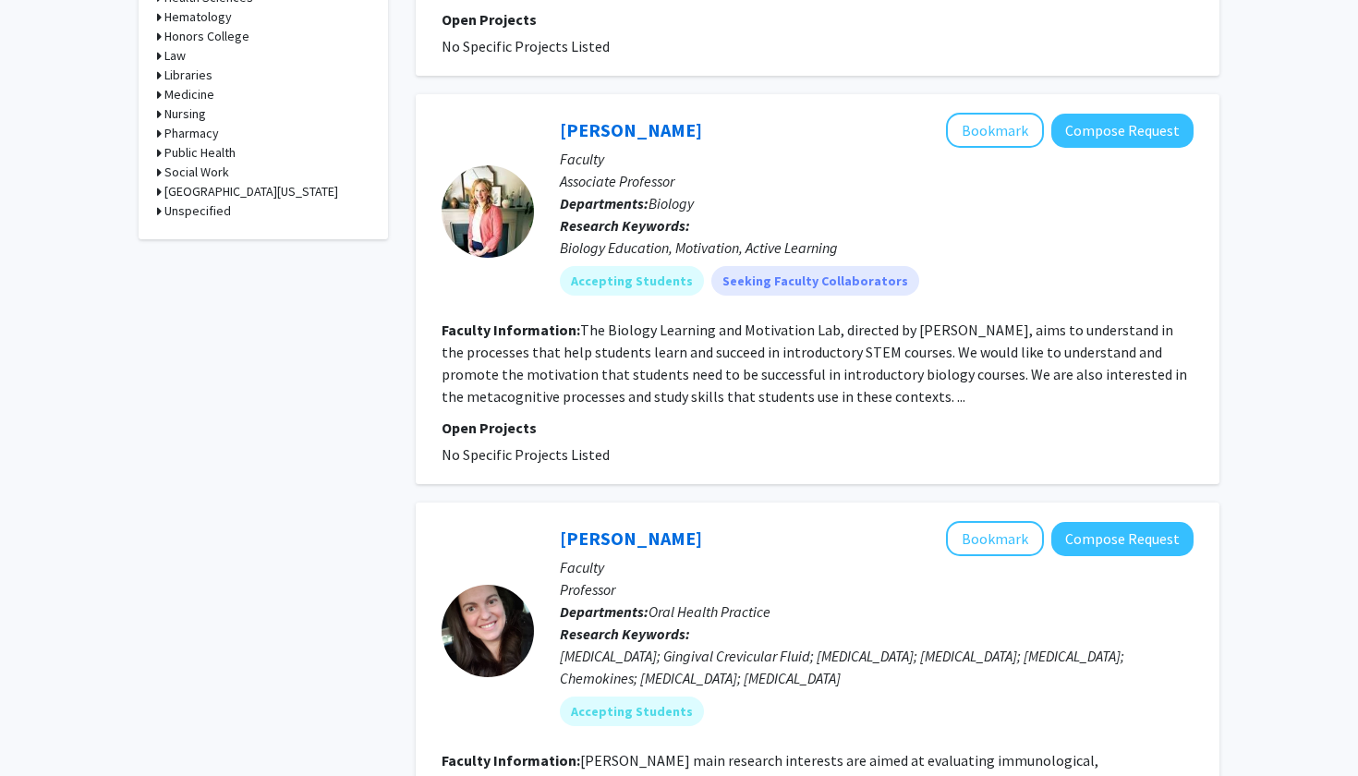
scroll to position [1070, 0]
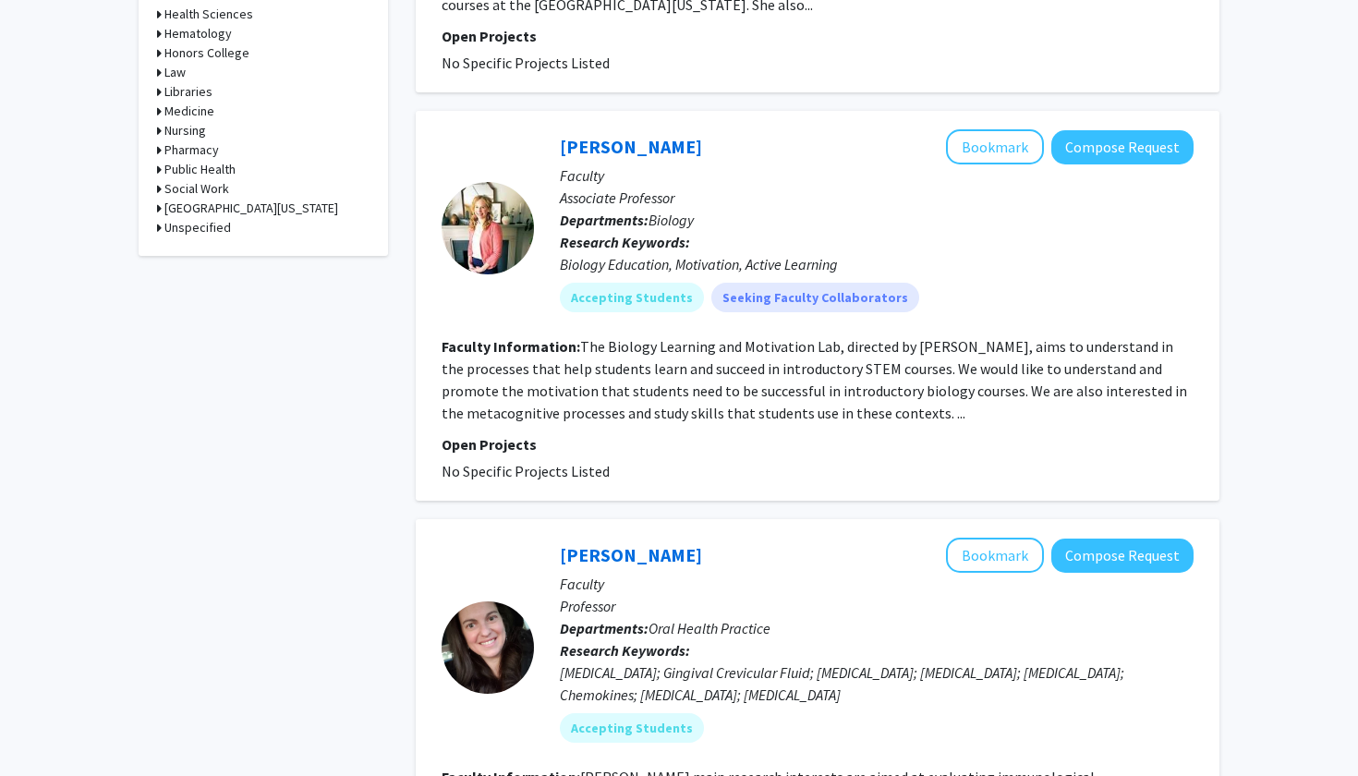
click at [727, 365] on fg-read-more "The Biology Learning and Motivation Lab, directed by [PERSON_NAME], aims to und…" at bounding box center [815, 379] width 746 height 85
click at [884, 374] on fg-read-more "The Biology Learning and Motivation Lab, directed by [PERSON_NAME], aims to und…" at bounding box center [815, 379] width 746 height 85
click at [509, 182] on div at bounding box center [488, 228] width 92 height 92
click at [612, 211] on b "Departments:" at bounding box center [604, 220] width 89 height 18
click at [639, 135] on link "[PERSON_NAME]" at bounding box center [631, 146] width 142 height 23
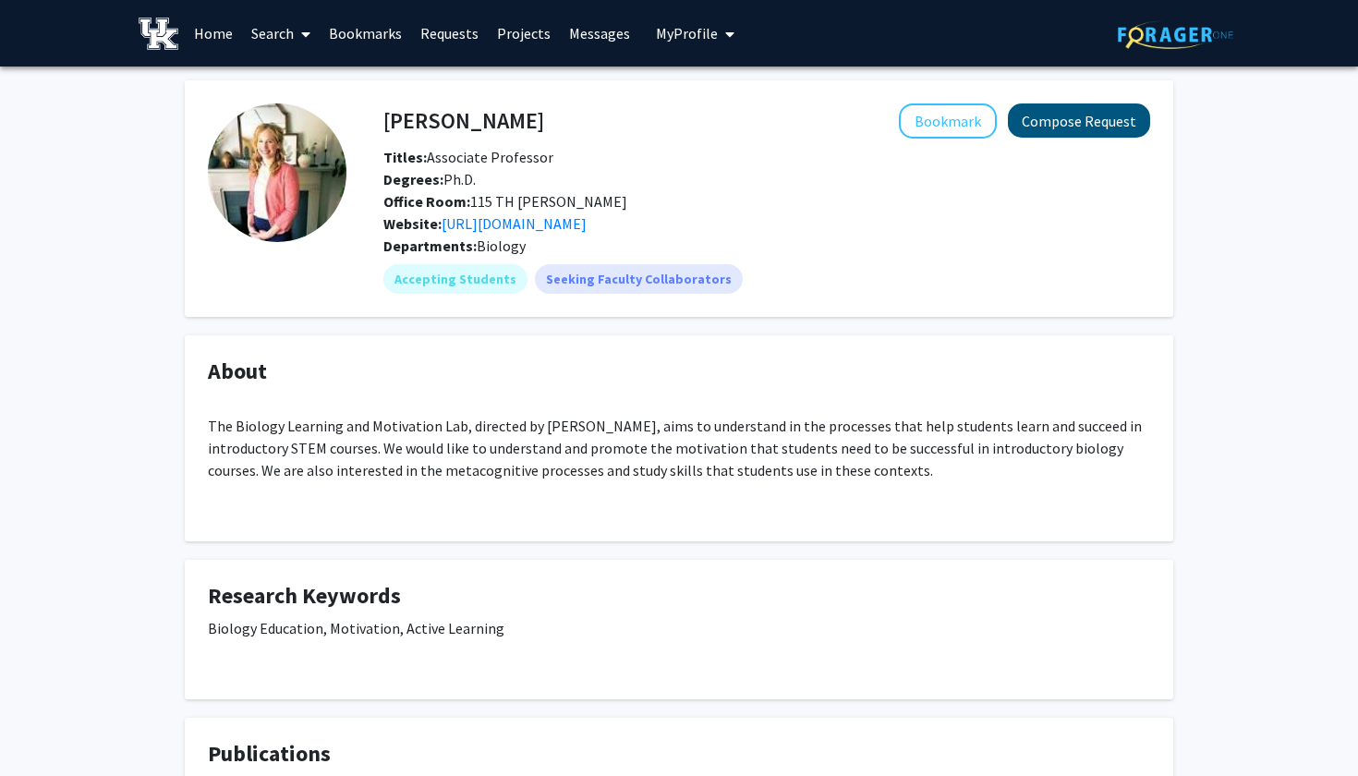
click at [1069, 117] on button "Compose Request" at bounding box center [1079, 120] width 142 height 34
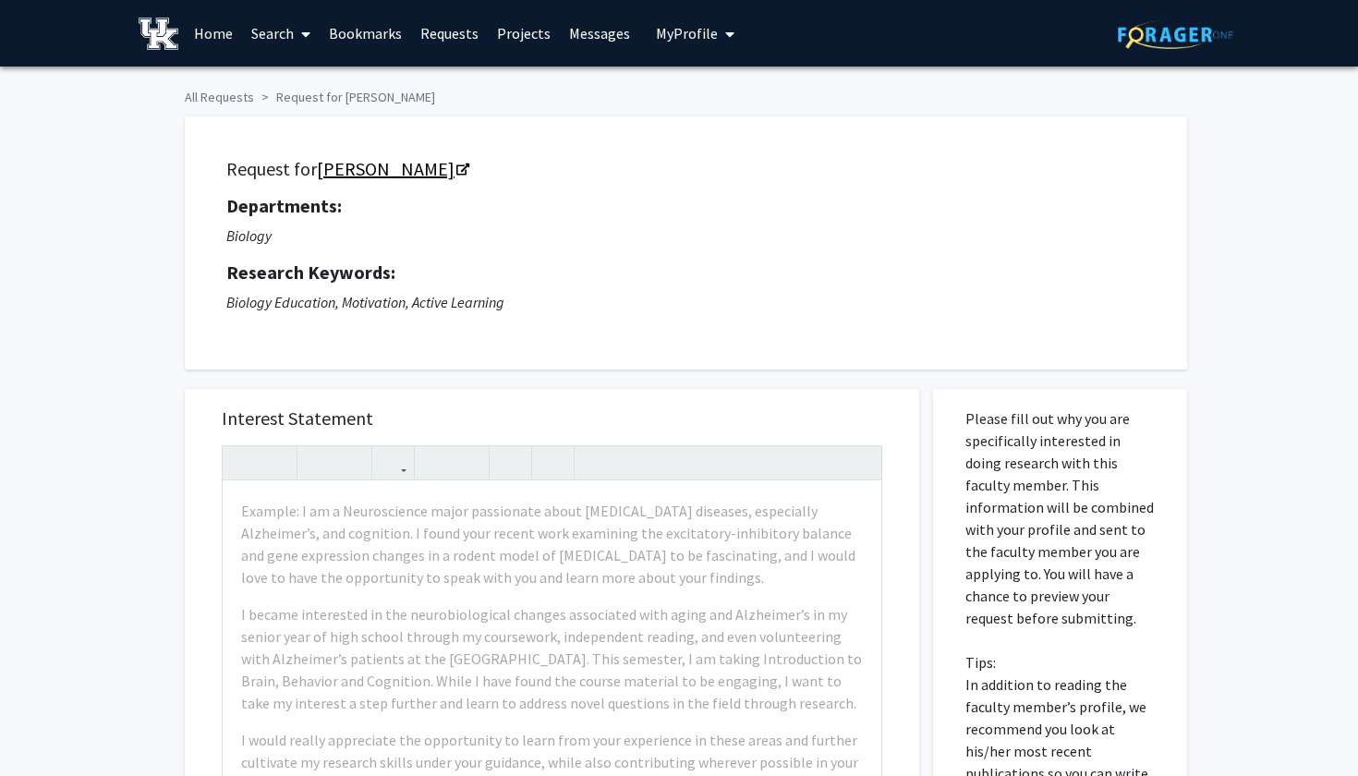
click at [390, 174] on link "[PERSON_NAME]" at bounding box center [392, 168] width 151 height 23
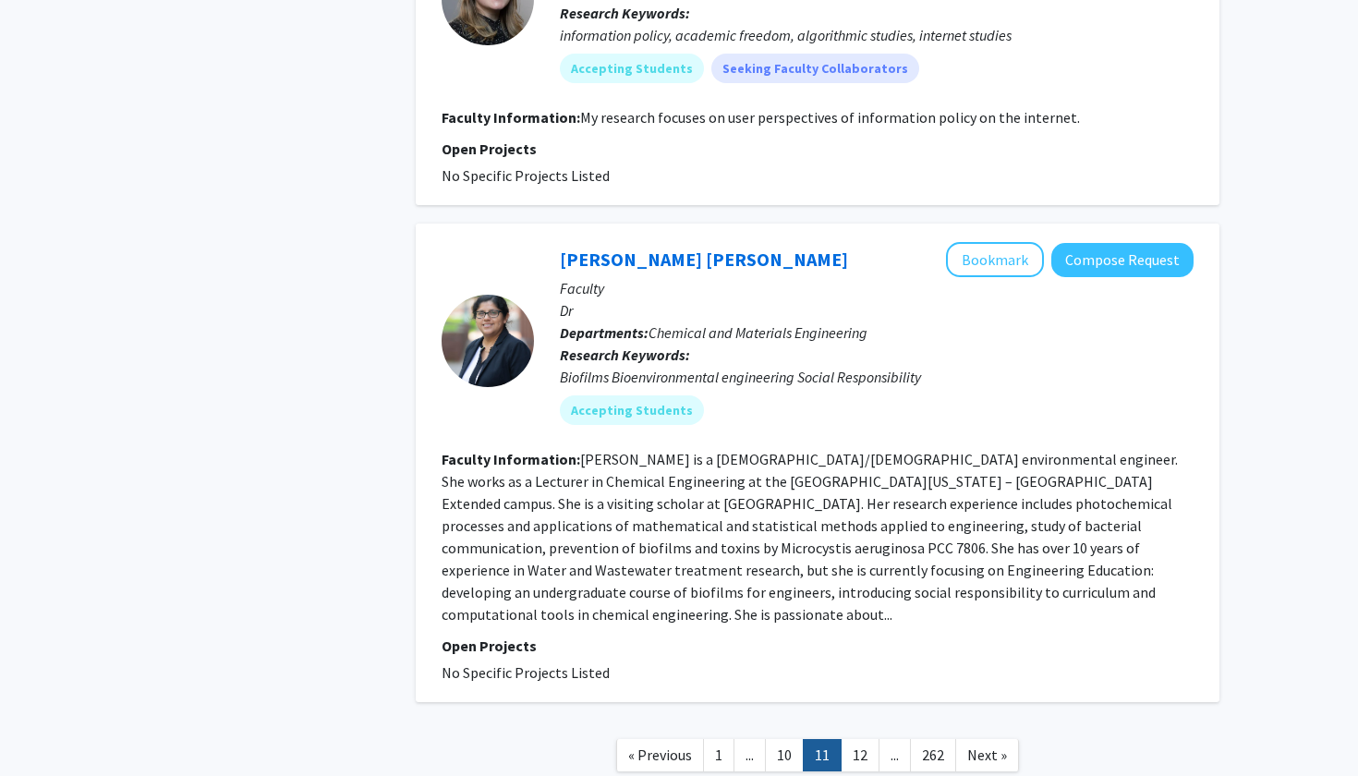
scroll to position [3948, 0]
click at [857, 740] on link "12" at bounding box center [860, 756] width 39 height 32
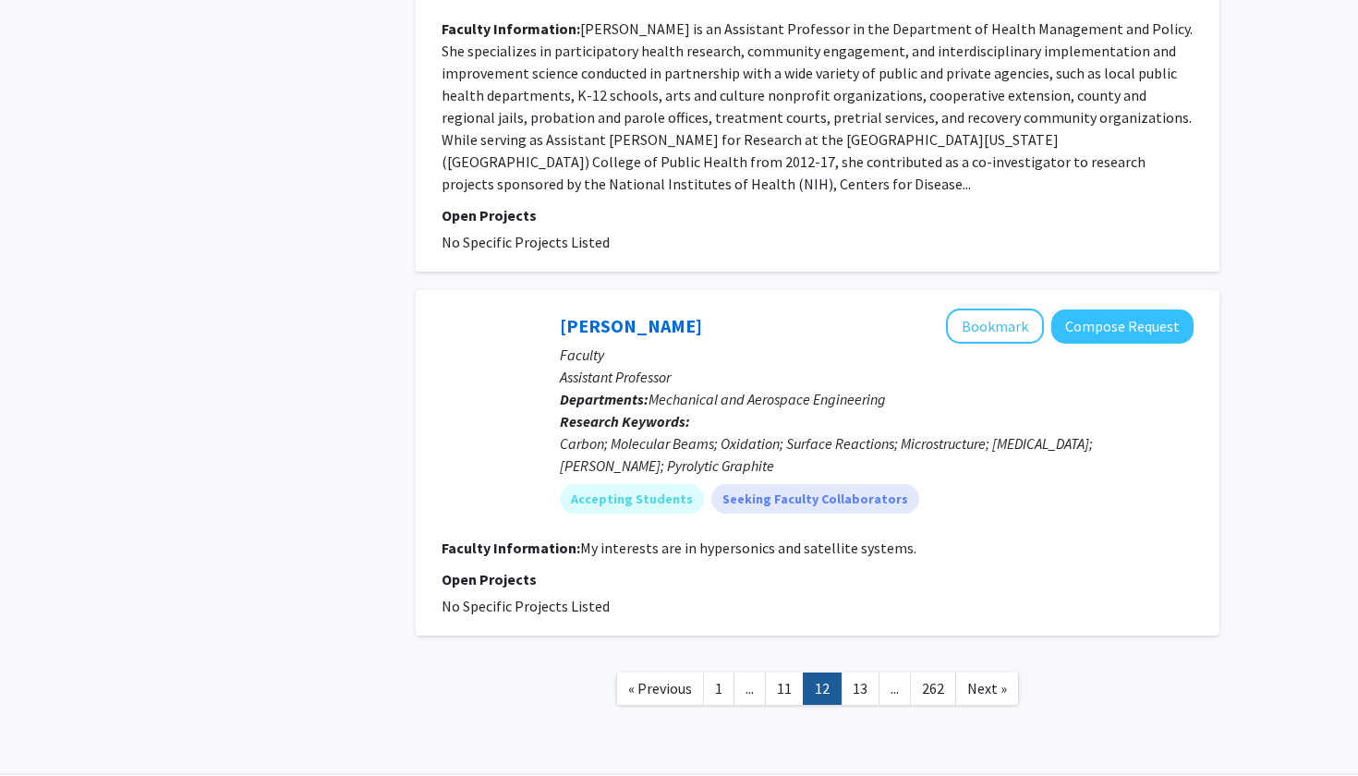
scroll to position [4222, 0]
click at [859, 674] on link "13" at bounding box center [860, 690] width 39 height 32
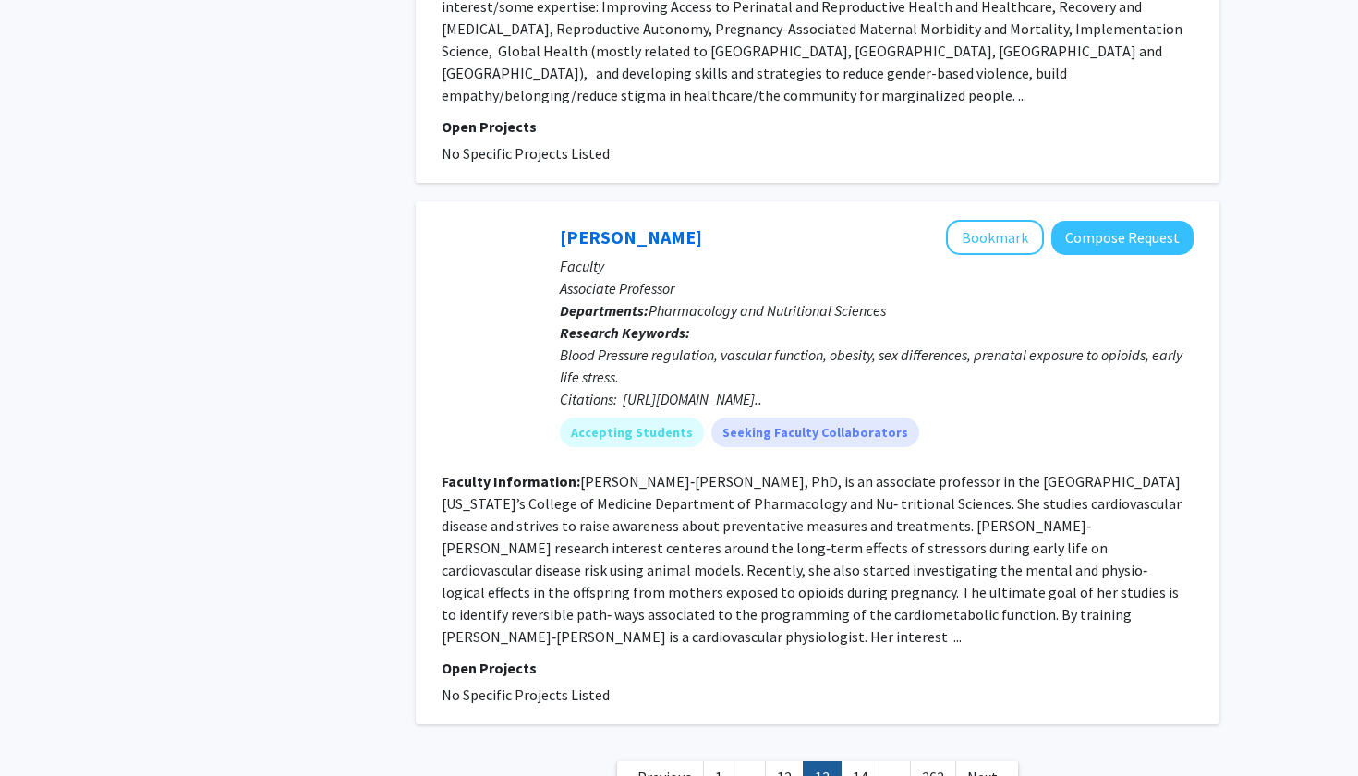
scroll to position [4215, 0]
click at [858, 762] on link "14" at bounding box center [860, 778] width 39 height 32
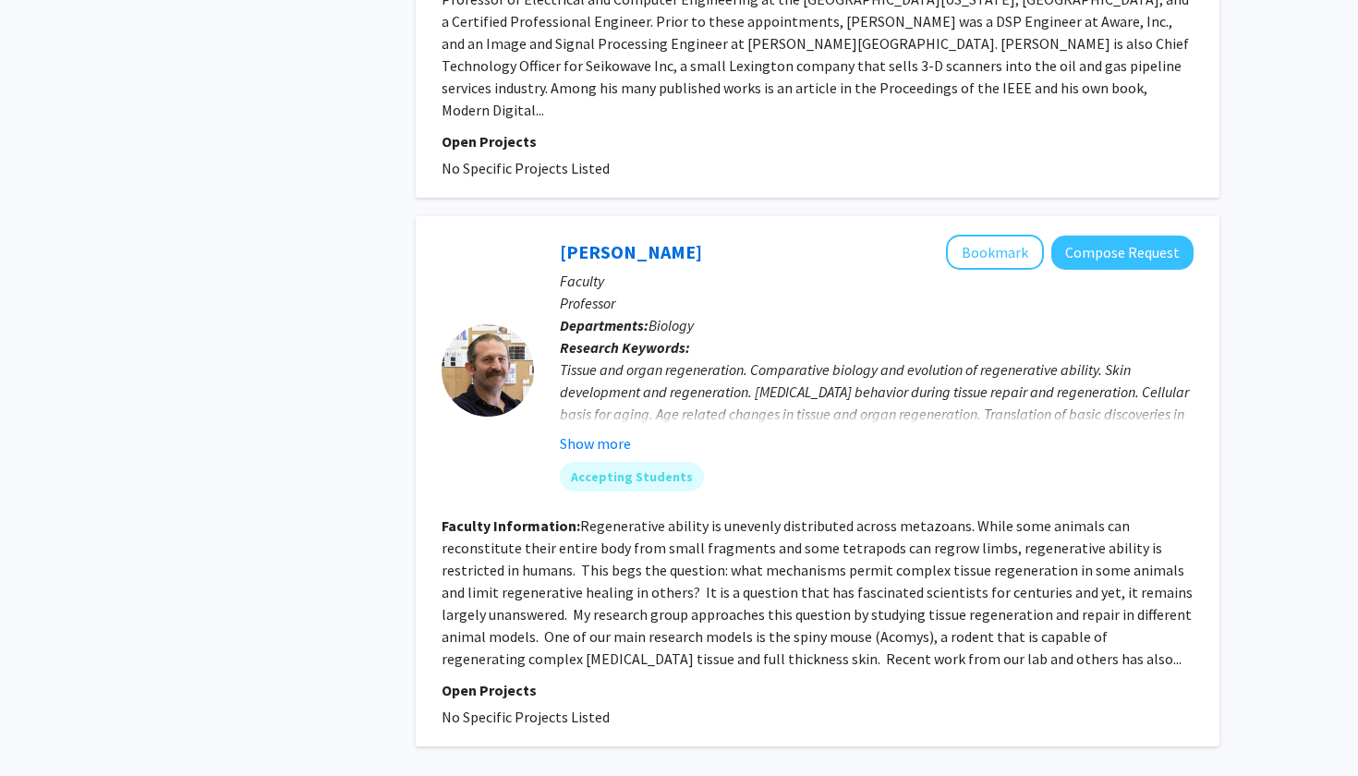
scroll to position [4155, 0]
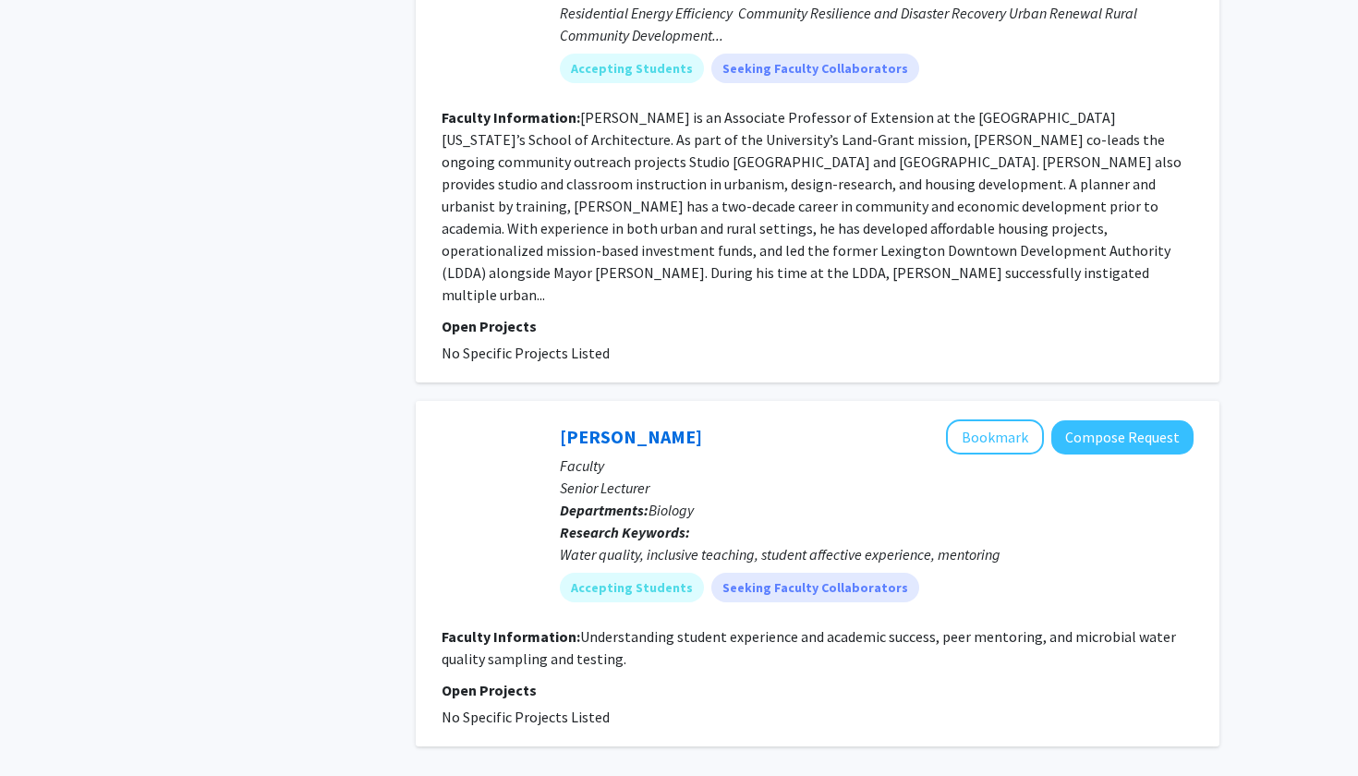
scroll to position [4170, 0]
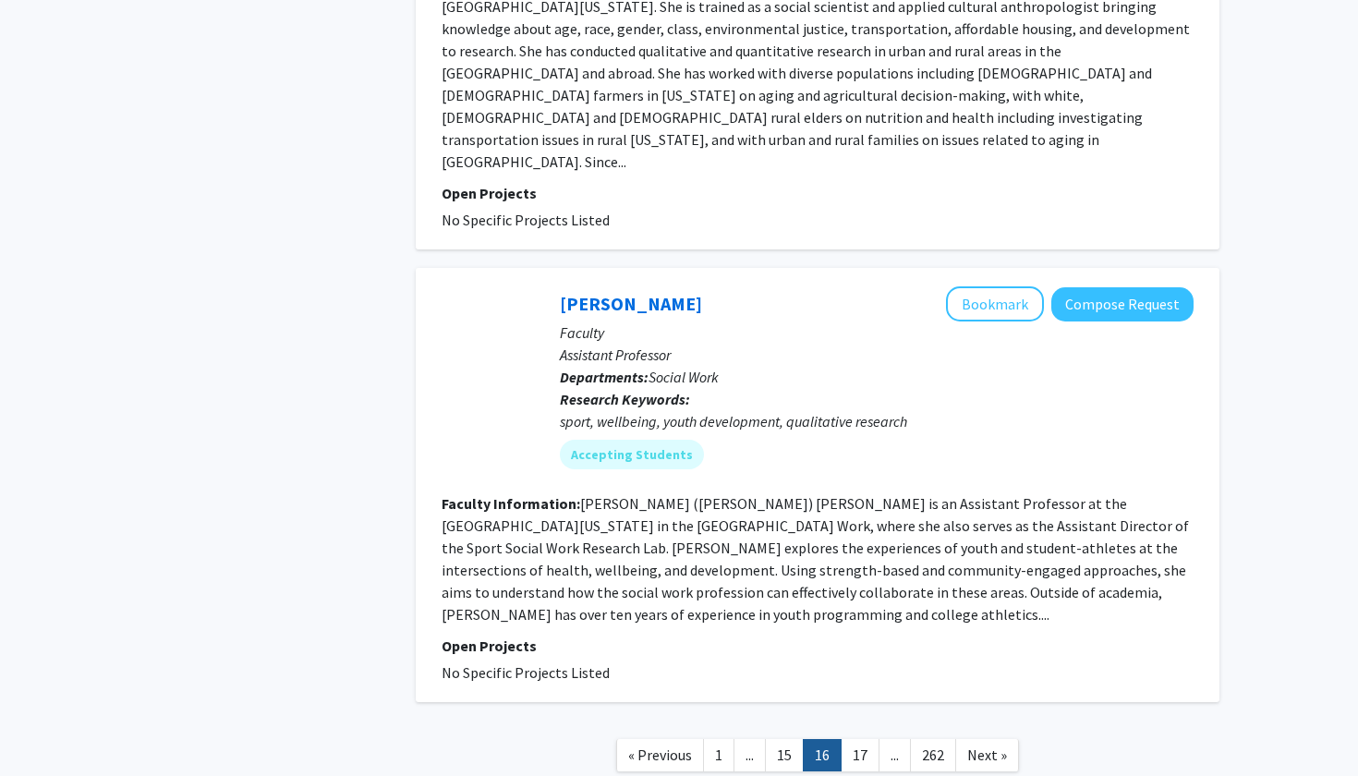
scroll to position [4377, 0]
click at [851, 740] on link "17" at bounding box center [860, 756] width 39 height 32
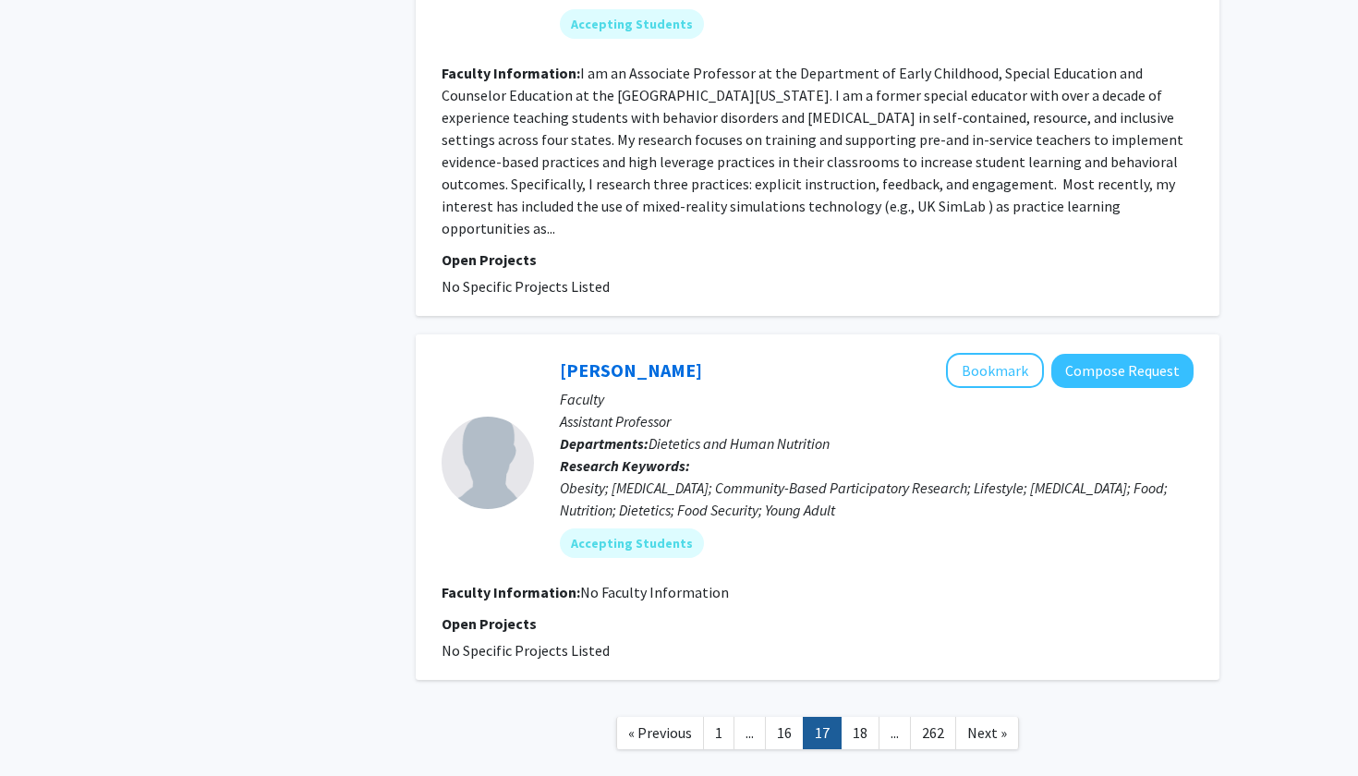
scroll to position [3749, 0]
click at [858, 718] on link "18" at bounding box center [860, 734] width 39 height 32
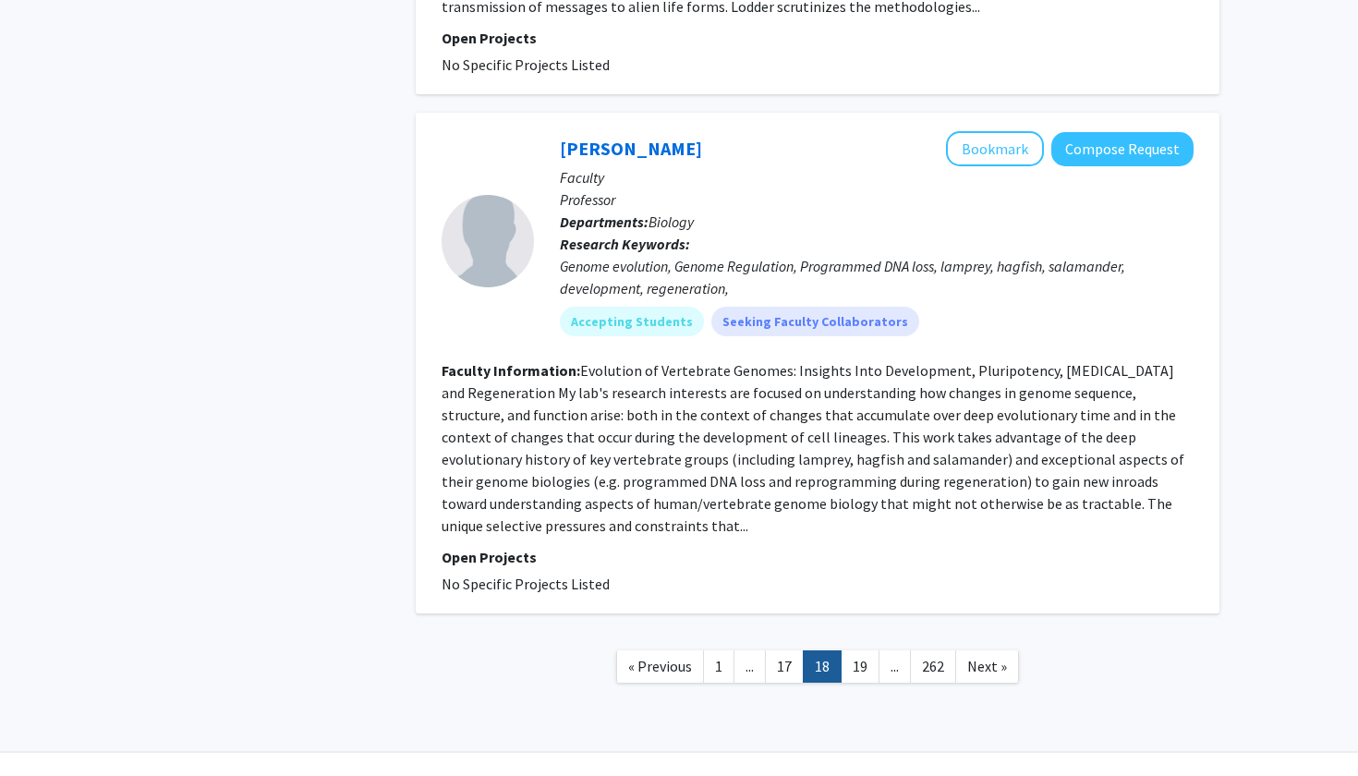
scroll to position [4000, 0]
click at [860, 651] on link "19" at bounding box center [860, 667] width 39 height 32
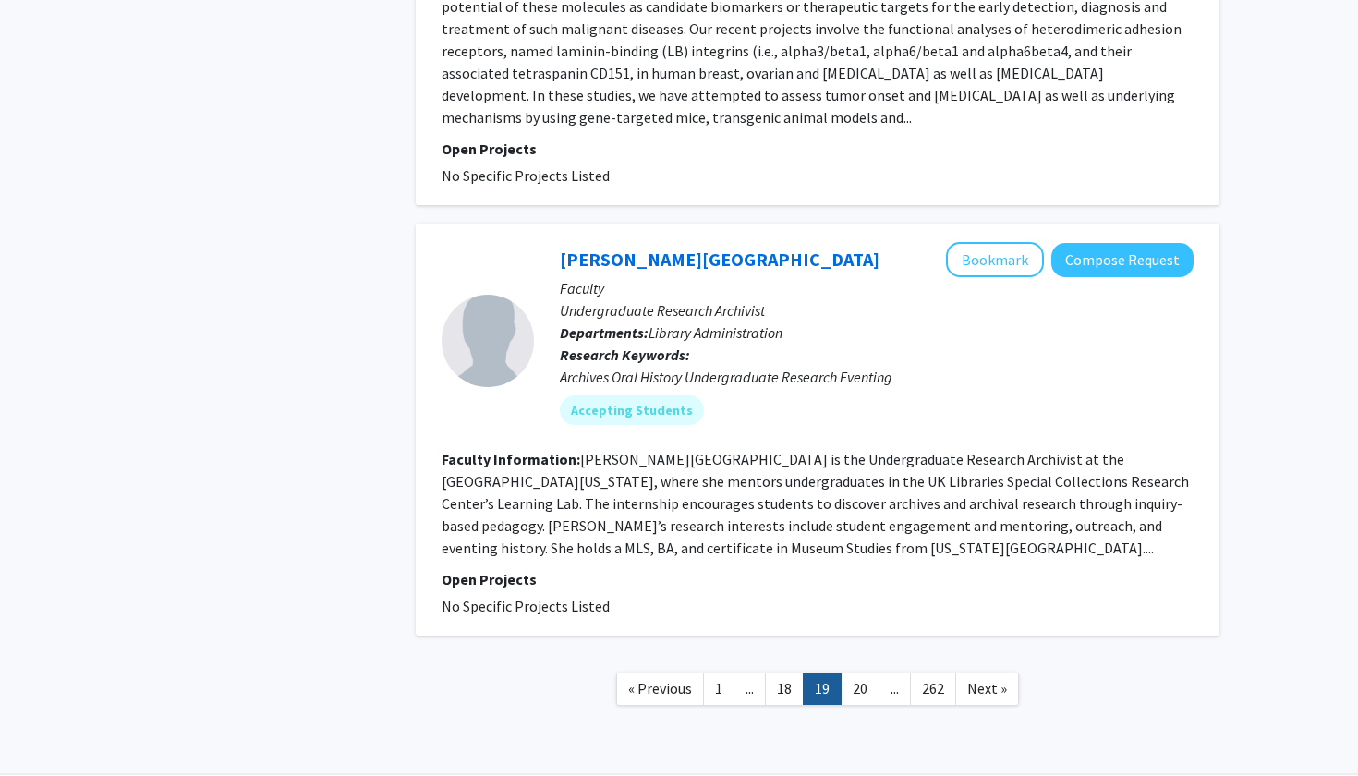
scroll to position [3948, 0]
click at [849, 674] on link "20" at bounding box center [860, 690] width 39 height 32
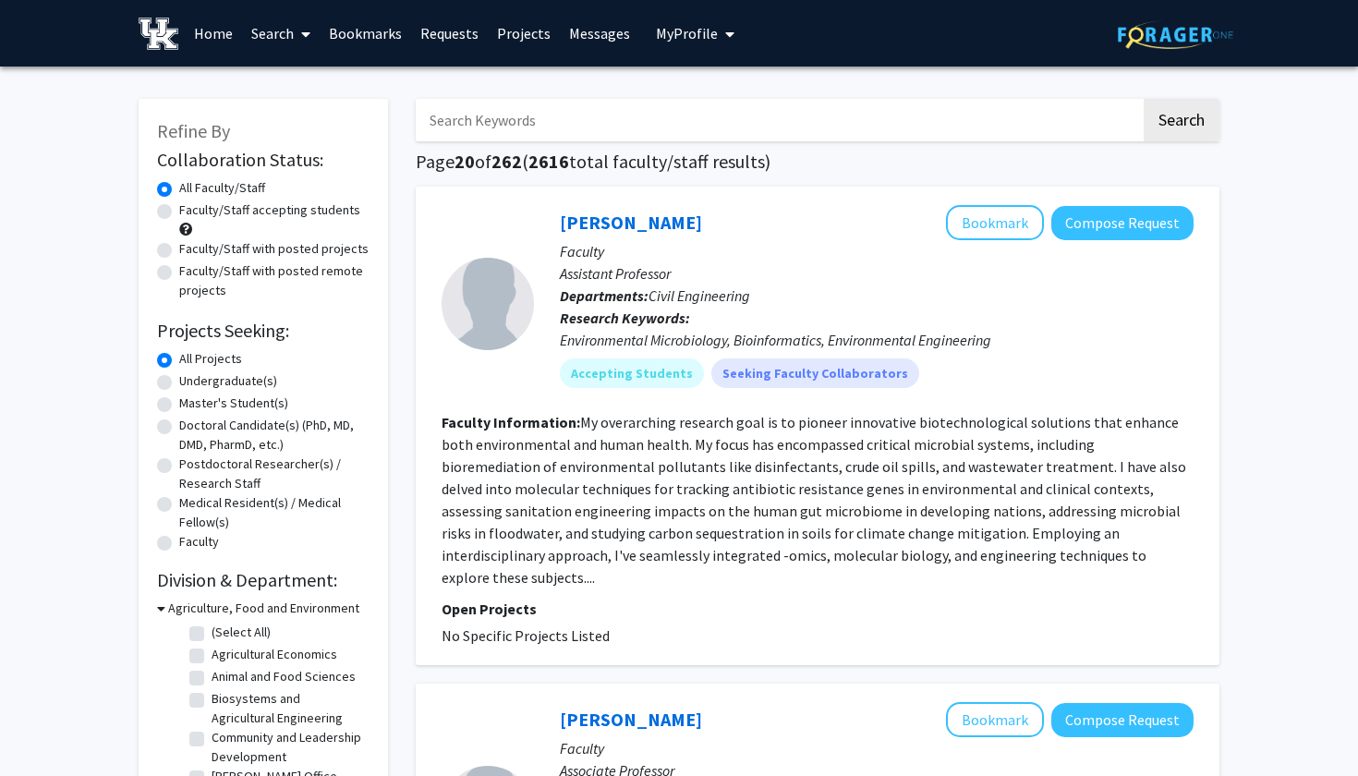
click at [500, 117] on input "Search Keywords" at bounding box center [778, 120] width 725 height 43
type input "croteu"
click at [1181, 123] on button "Search" at bounding box center [1182, 120] width 76 height 43
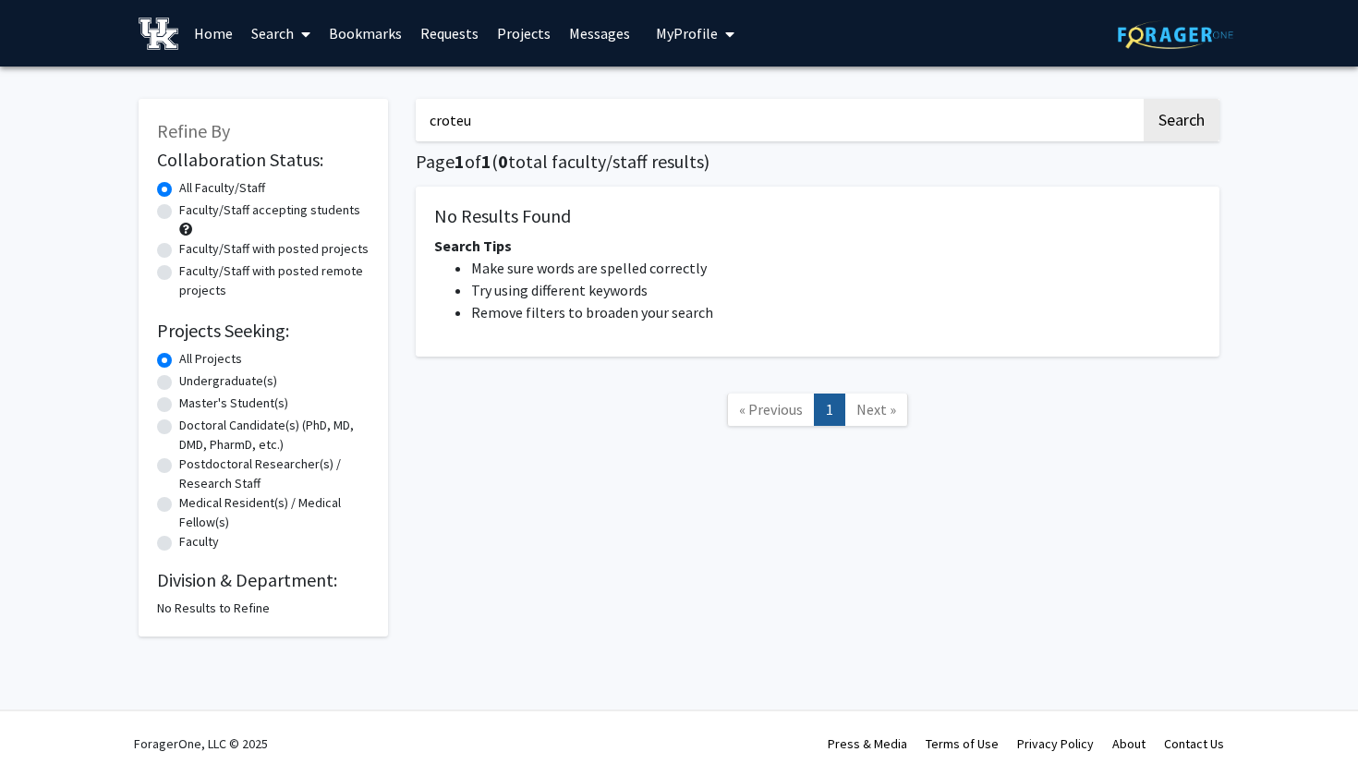
drag, startPoint x: 477, startPoint y: 128, endPoint x: 384, endPoint y: 128, distance: 92.4
click at [384, 128] on div "Refine By Collaboration Status: Collaboration Status All Faculty/Staff Collabor…" at bounding box center [679, 358] width 1109 height 556
type input "[PERSON_NAME]"
click at [1181, 123] on button "Search" at bounding box center [1182, 120] width 76 height 43
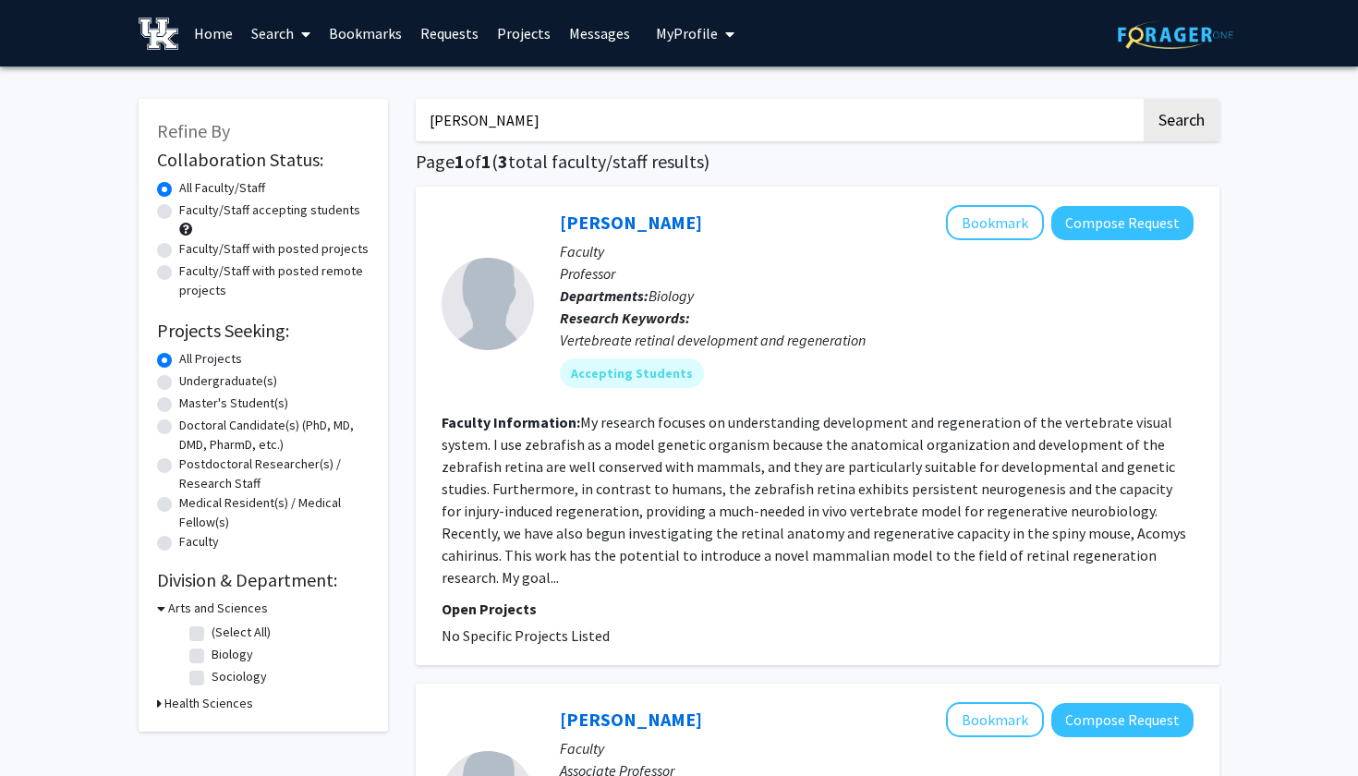
drag, startPoint x: 554, startPoint y: 119, endPoint x: 434, endPoint y: 127, distance: 119.4
click at [434, 127] on input "[PERSON_NAME]" at bounding box center [778, 120] width 725 height 43
click at [1181, 123] on button "Search" at bounding box center [1182, 120] width 76 height 43
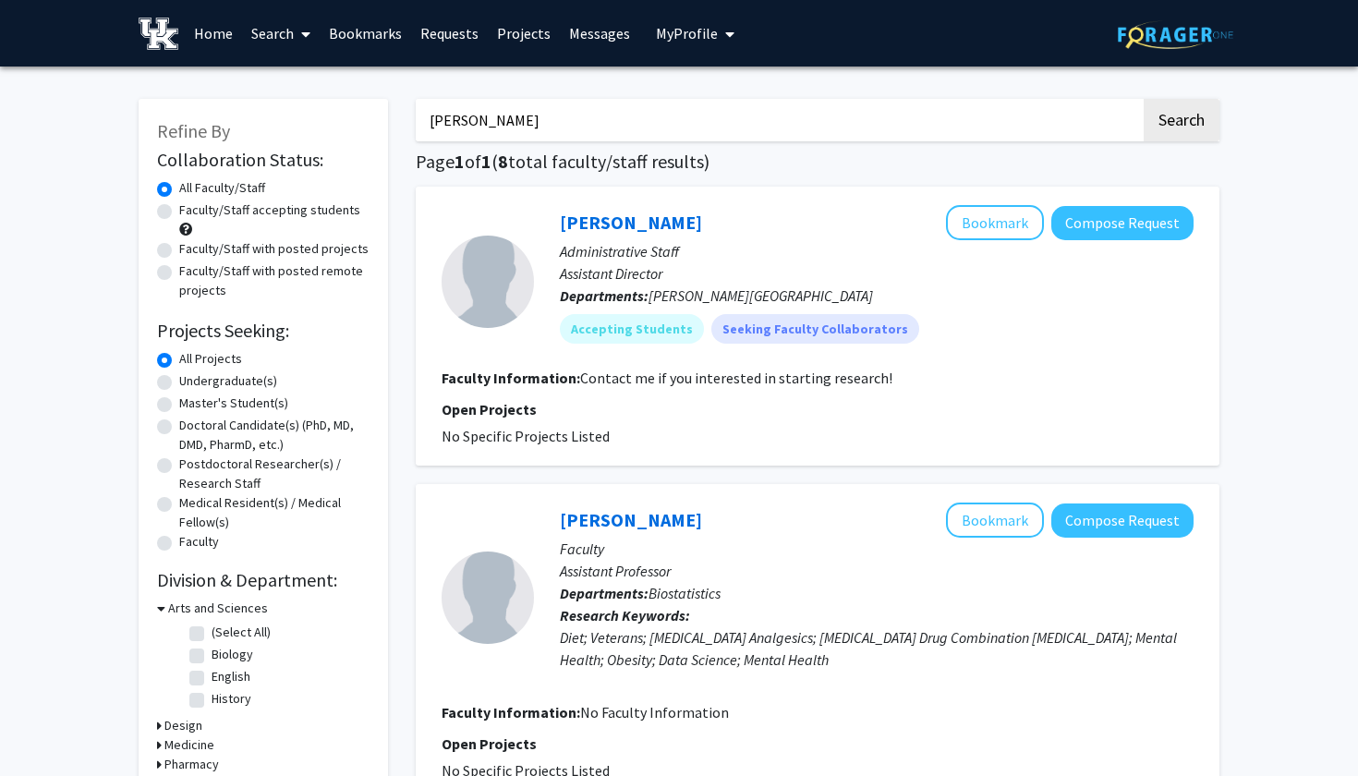
type input "[PERSON_NAME]"
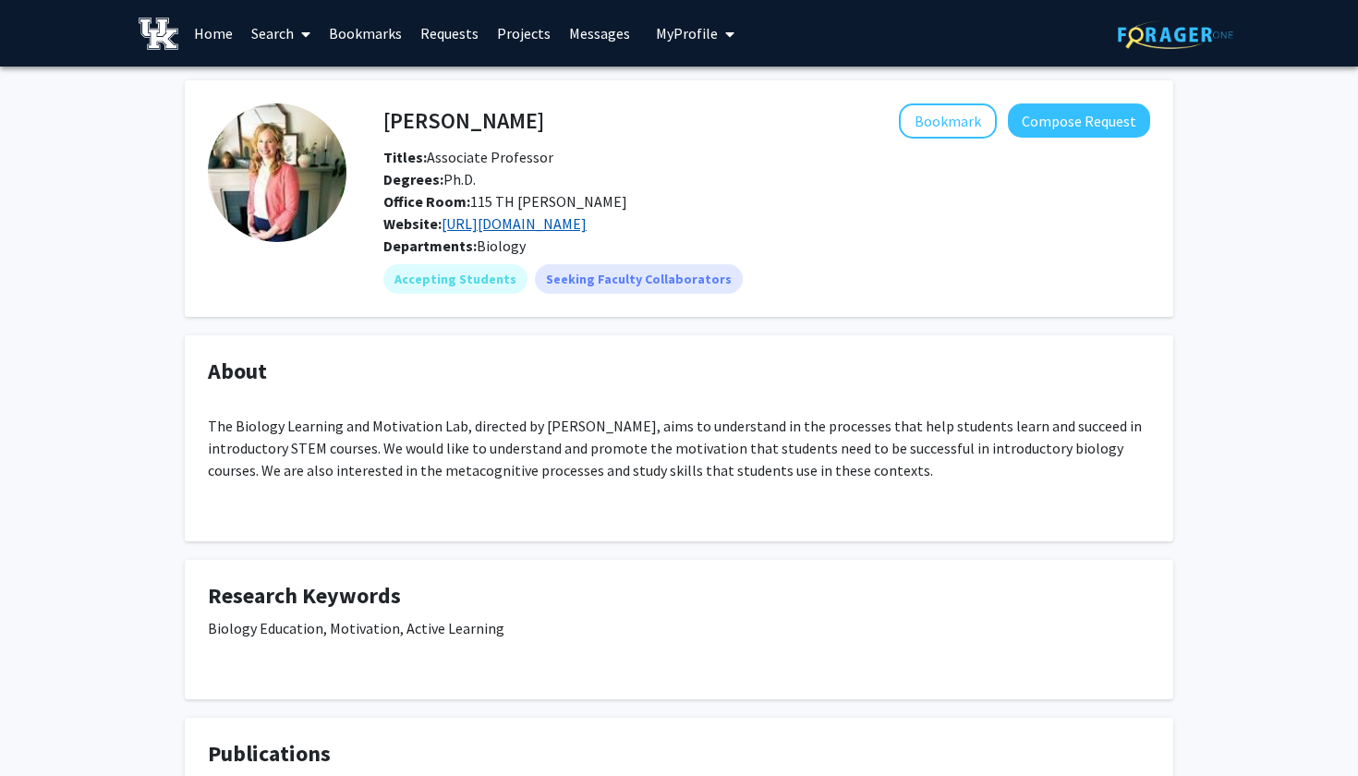
click at [587, 225] on link "https://sites.google.com/view/biologylearningandmotivation/home" at bounding box center [514, 223] width 145 height 18
